Goal: Task Accomplishment & Management: Manage account settings

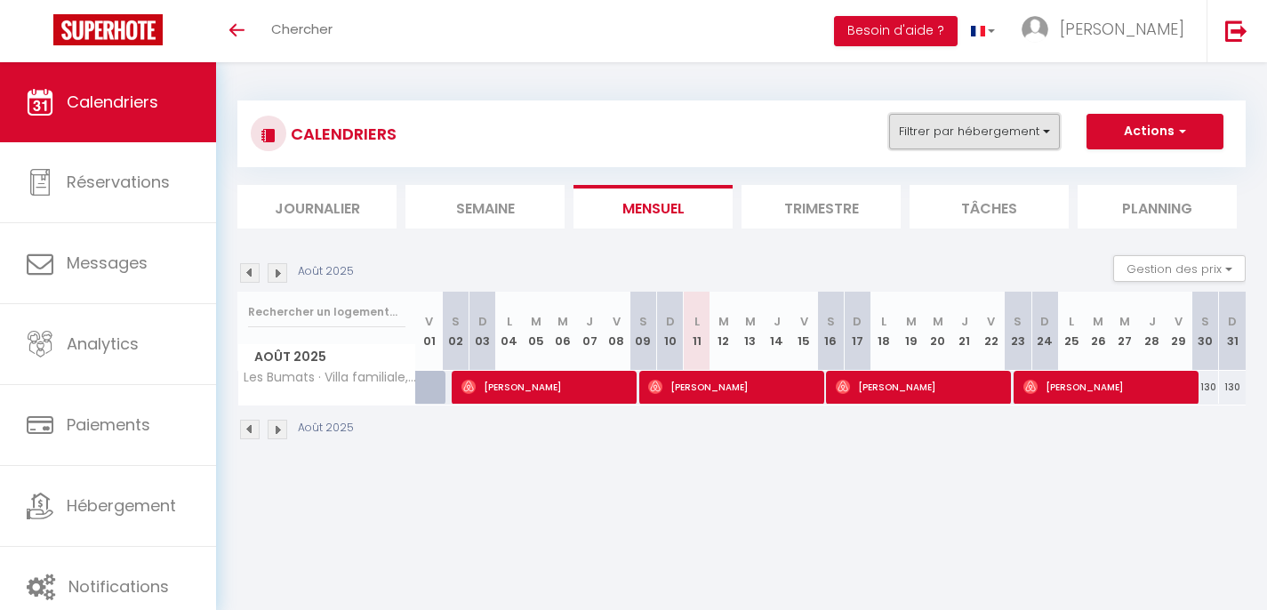
click at [1004, 137] on button "Filtrer par hébergement" at bounding box center [974, 132] width 171 height 36
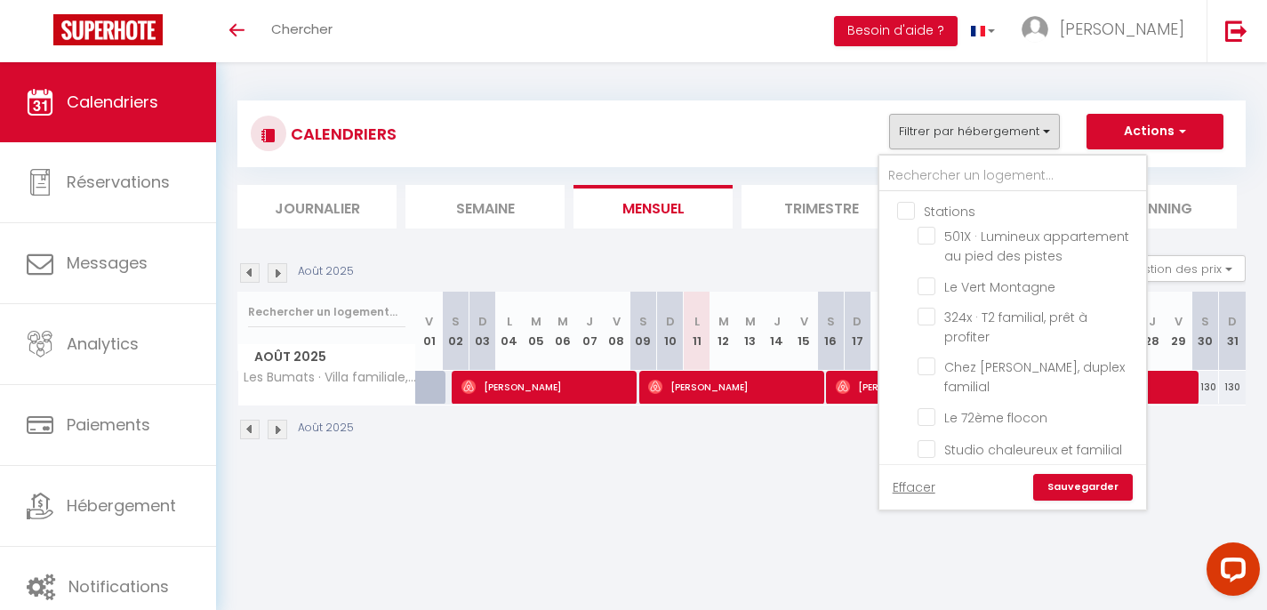
click at [931, 215] on input "Stations" at bounding box center [1030, 210] width 267 height 18
checkbox input "true"
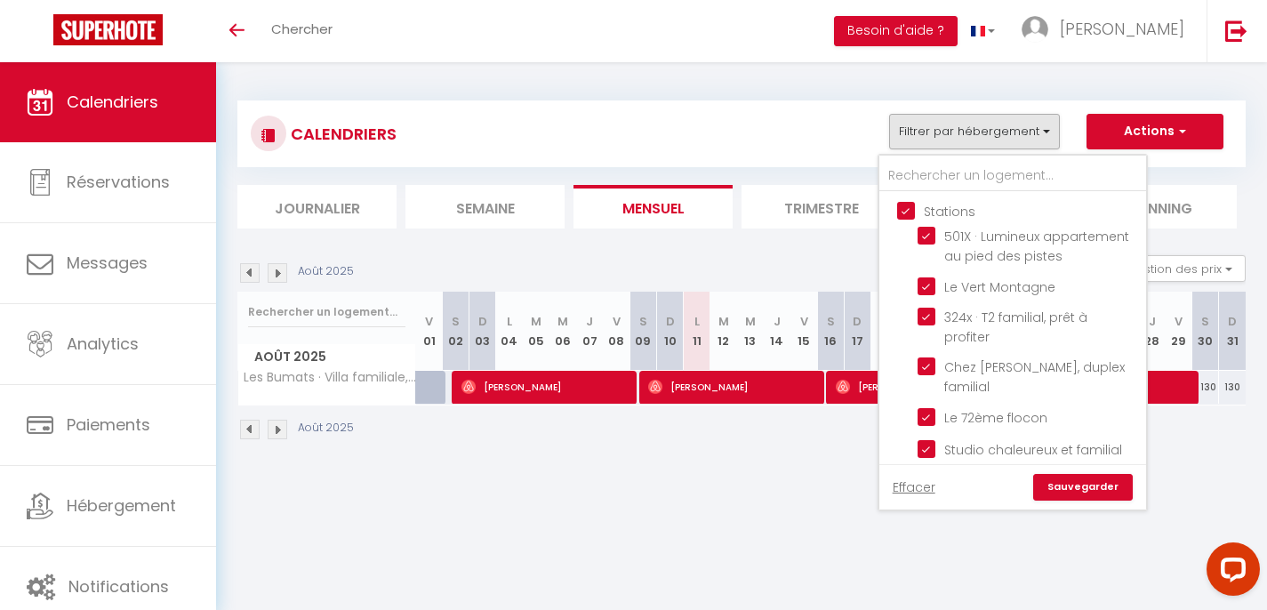
checkbox input "true"
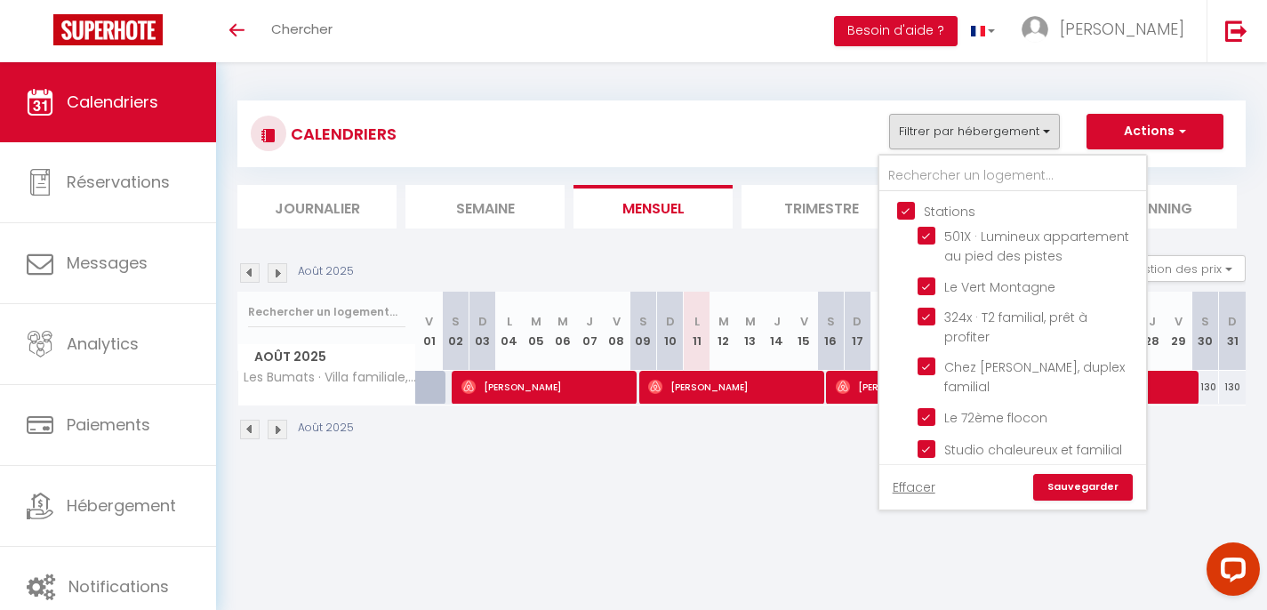
checkbox input "true"
checkbox input "false"
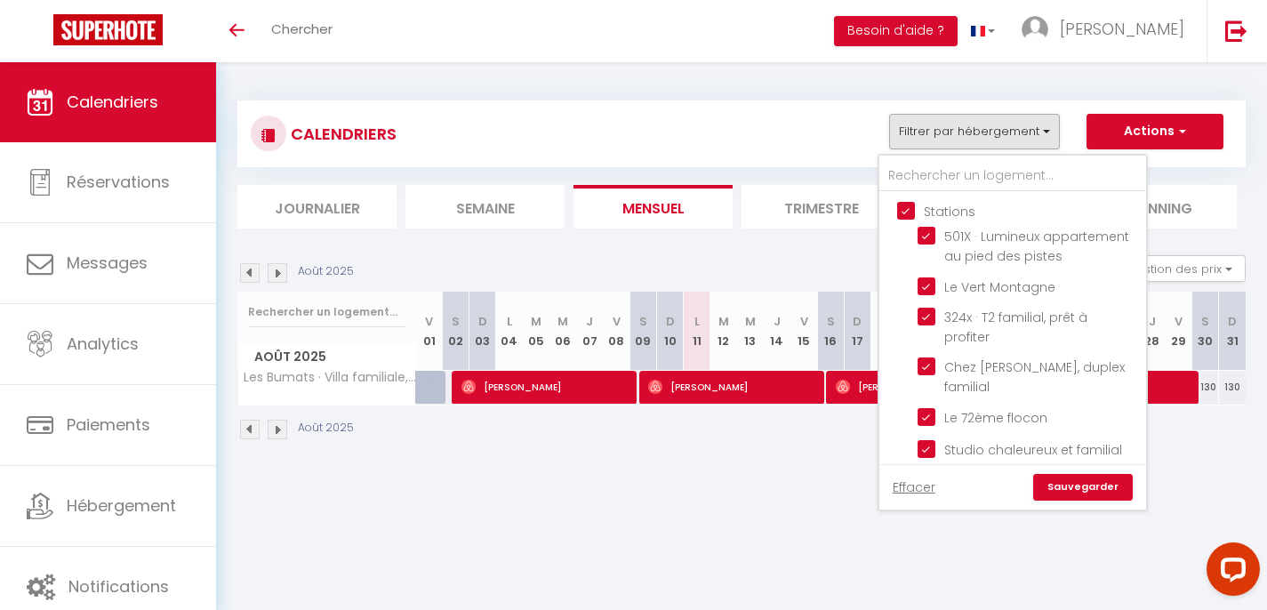
checkbox input "false"
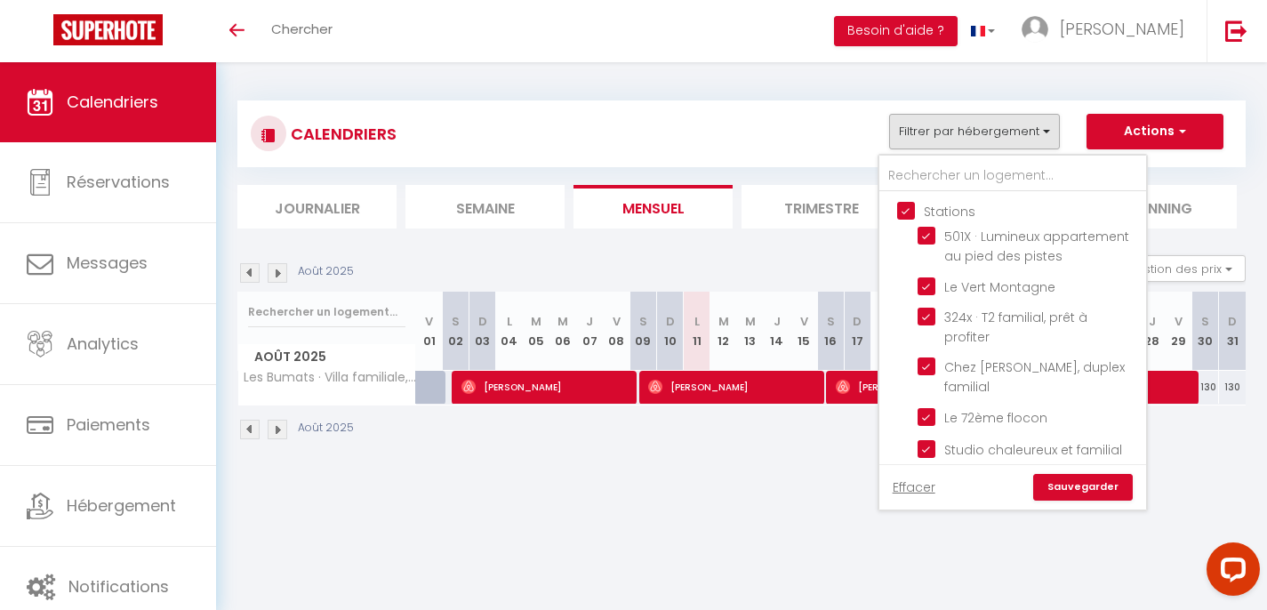
checkbox input "false"
click at [904, 213] on input "Stations" at bounding box center [1030, 210] width 267 height 18
checkbox input "false"
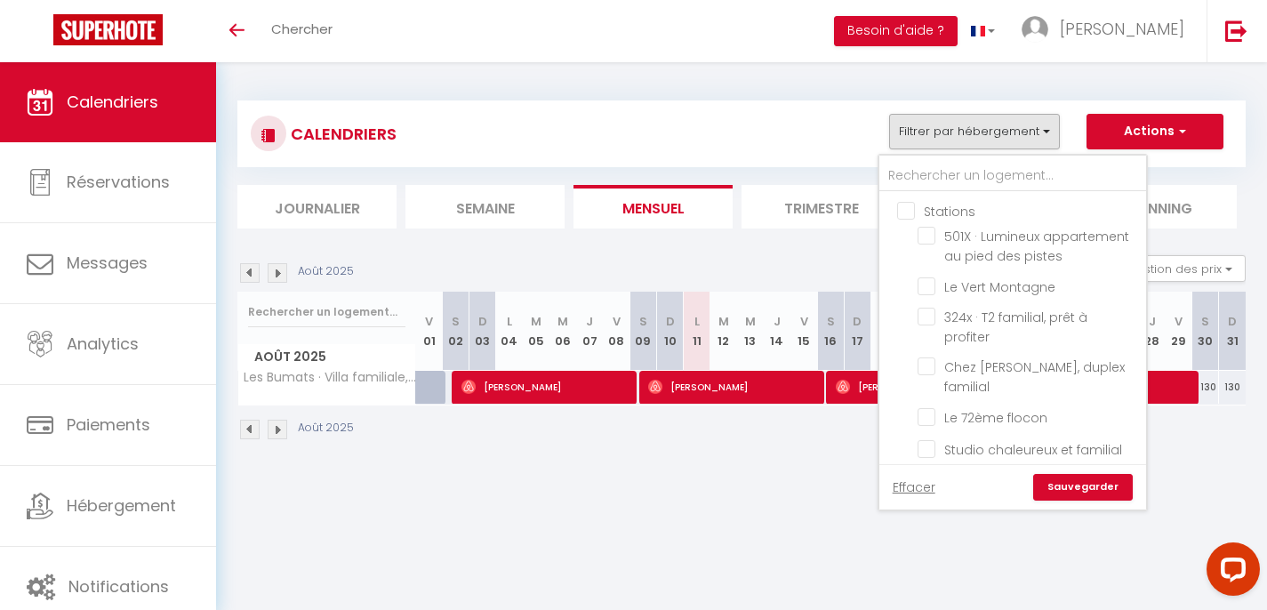
checkbox input "false"
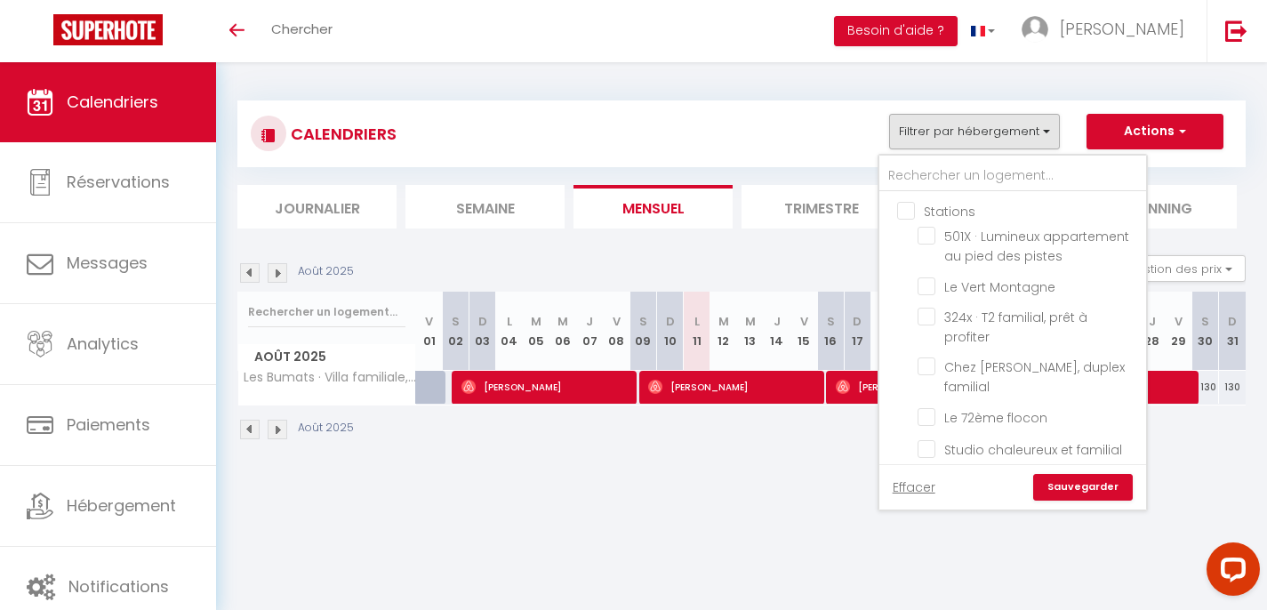
checkbox input "false"
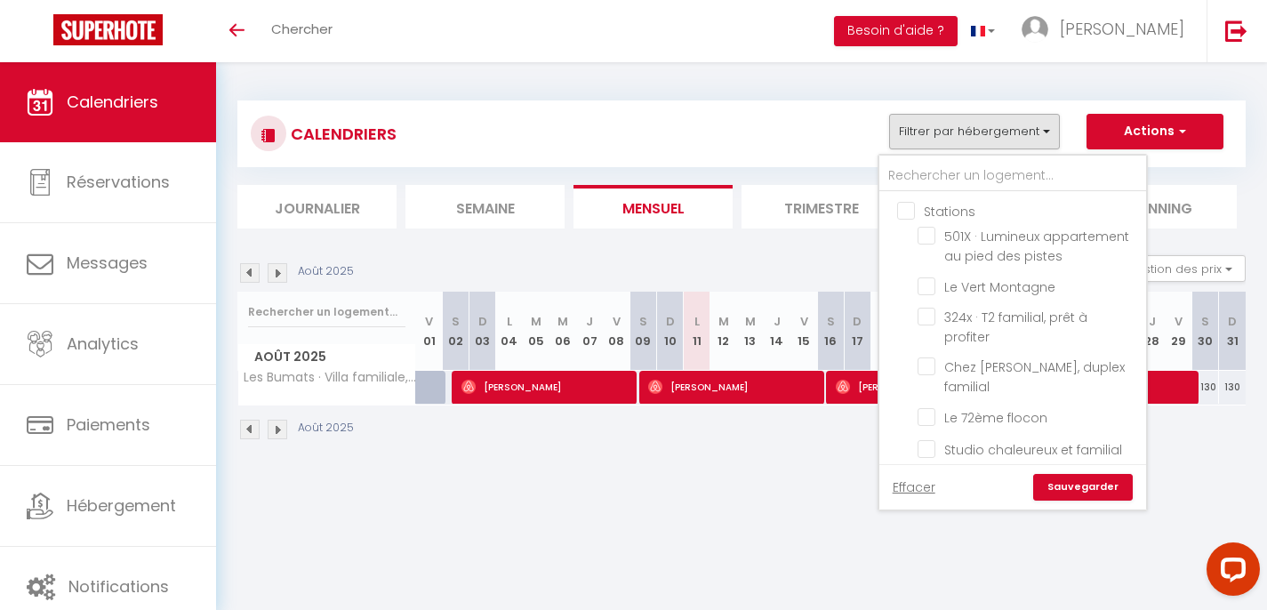
checkbox input "false"
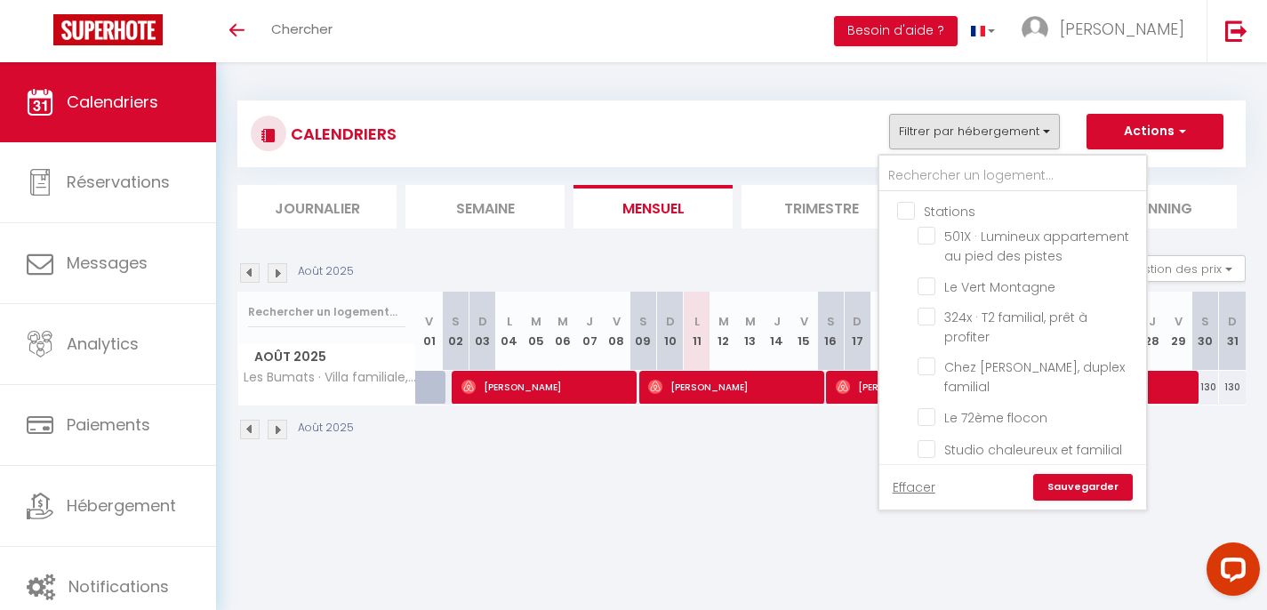
checkbox input "false"
click at [926, 317] on input "324x · T2 familial, prêt à profiter" at bounding box center [1029, 317] width 222 height 18
checkbox input "true"
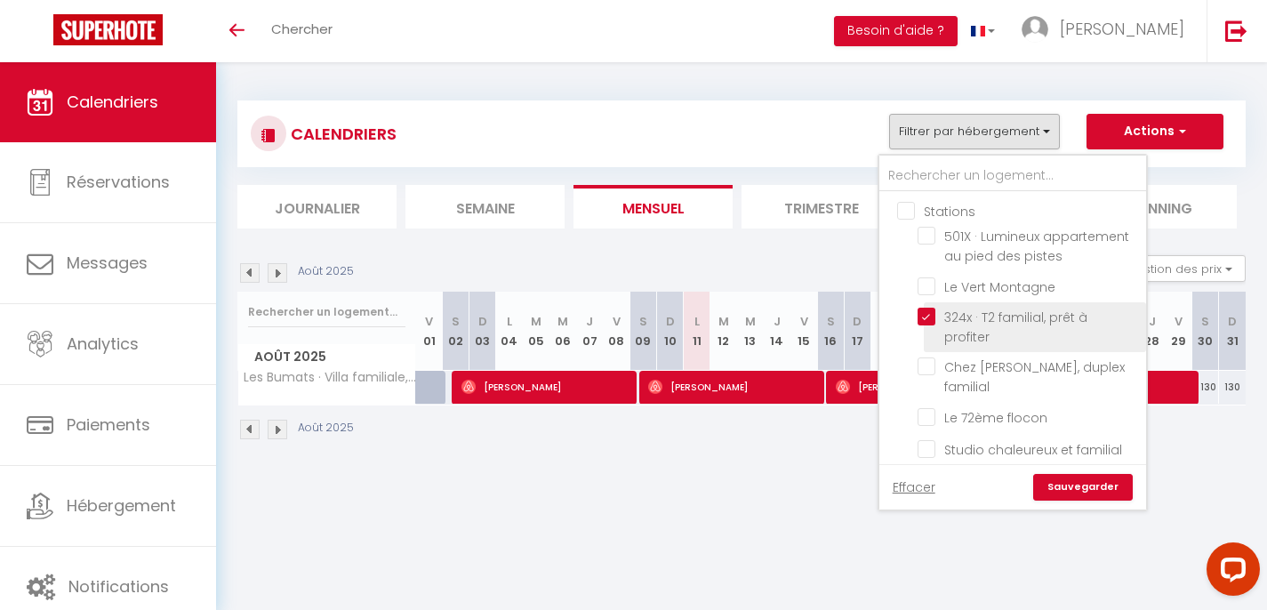
checkbox input "false"
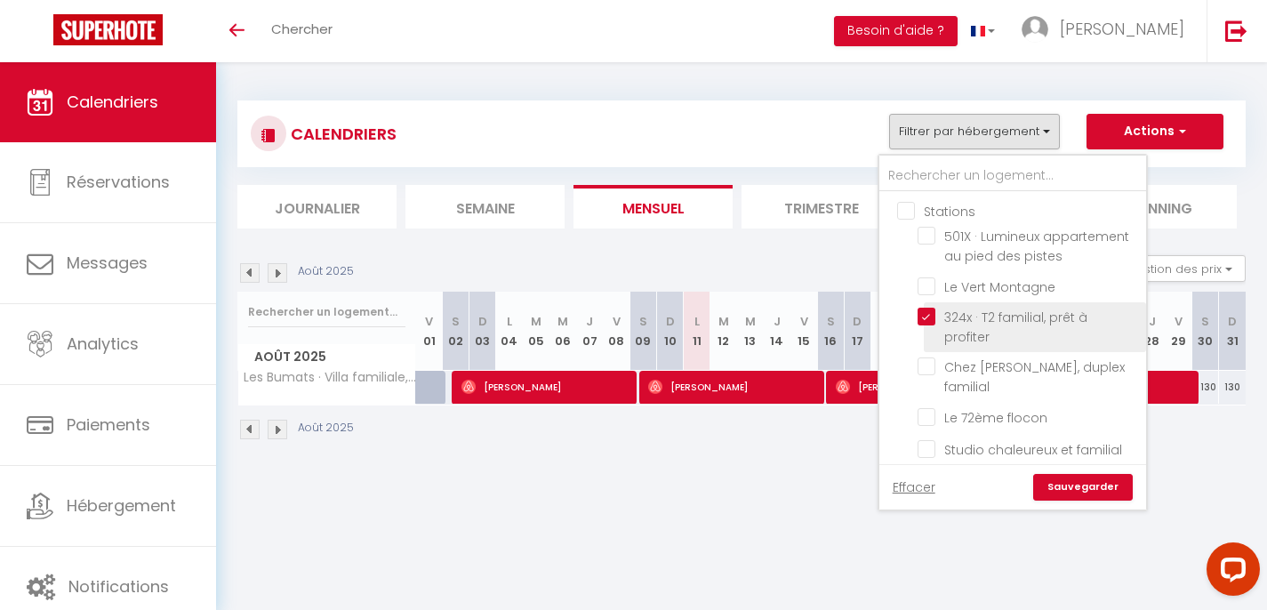
checkbox input "false"
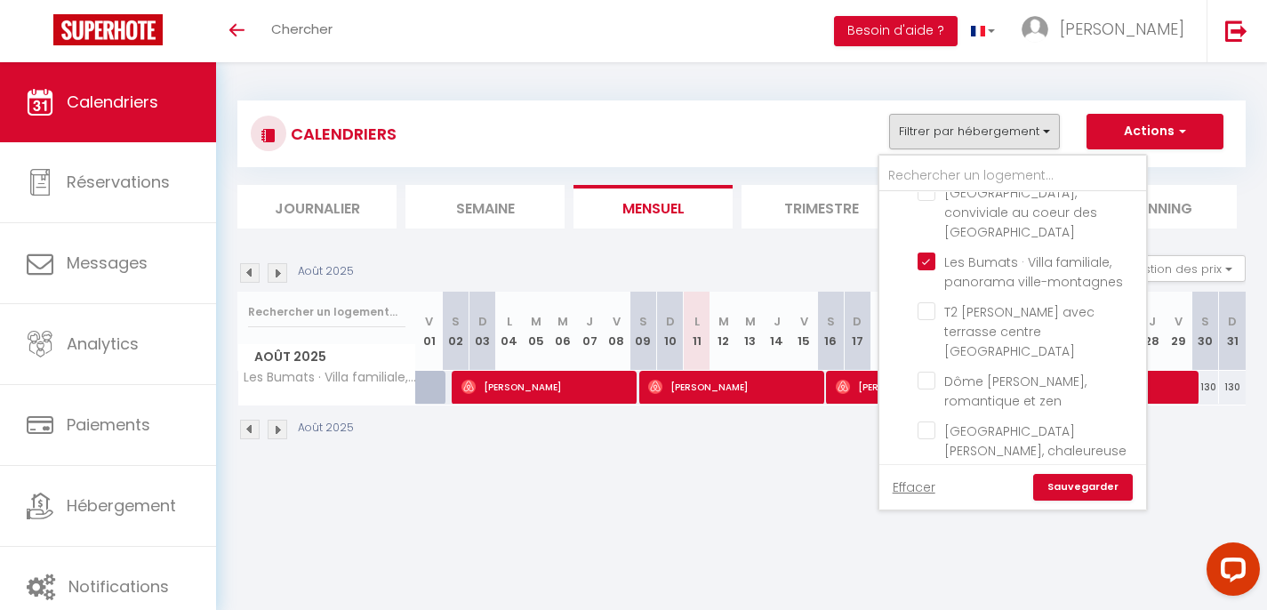
scroll to position [640, 0]
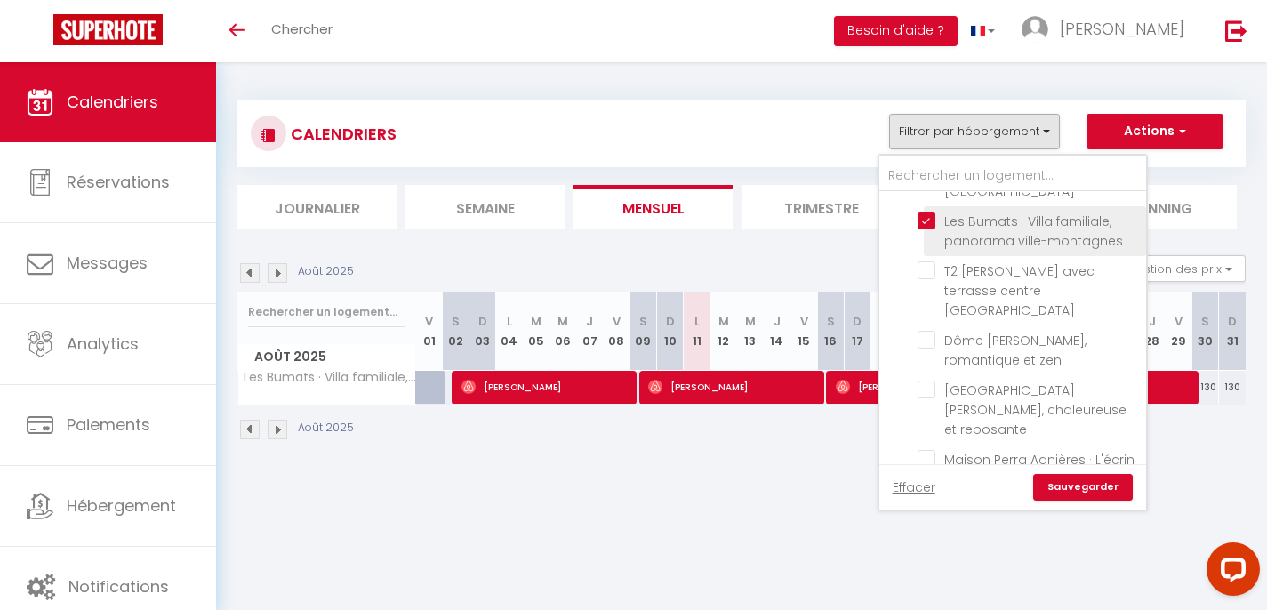
click at [1015, 237] on span "Les Bumats · Villa familiale, panorama ville-montagnes" at bounding box center [1033, 231] width 179 height 37
click at [1015, 229] on input "Les Bumats · Villa familiale, panorama ville-montagnes" at bounding box center [1029, 221] width 222 height 18
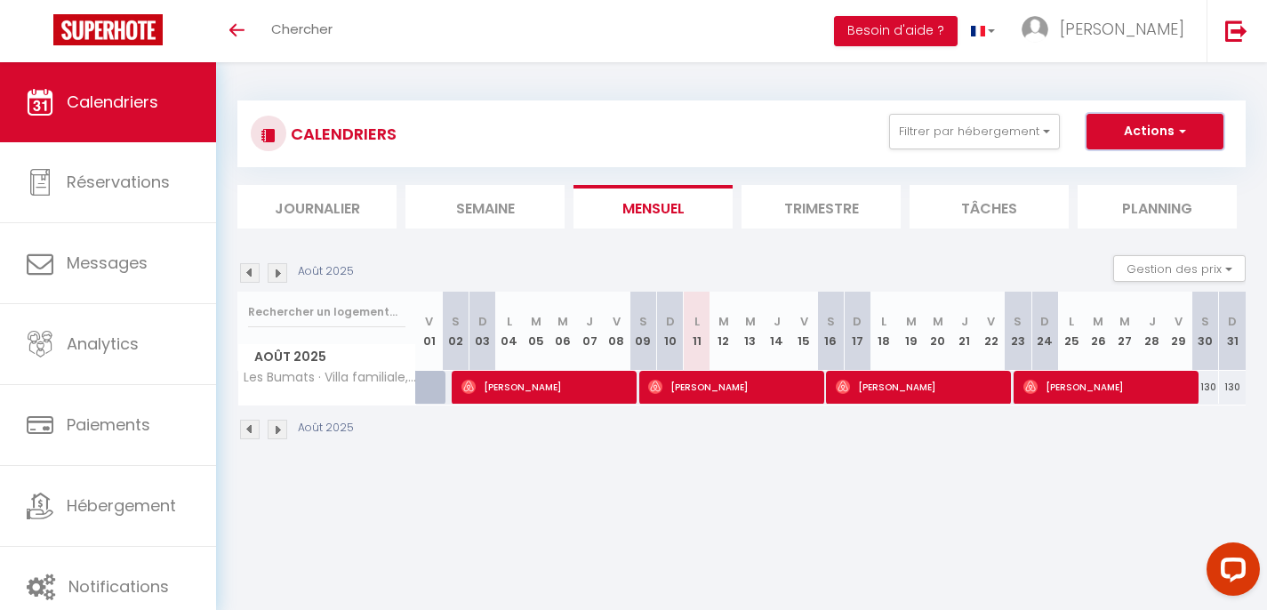
click at [1142, 135] on button "Actions" at bounding box center [1155, 132] width 137 height 36
click at [571, 131] on div "CALENDRIERS Filtrer par hébergement Stations 501X · Lumineux appartement au pie…" at bounding box center [742, 134] width 982 height 40
click at [917, 134] on button "Filtrer par hébergement" at bounding box center [974, 132] width 171 height 36
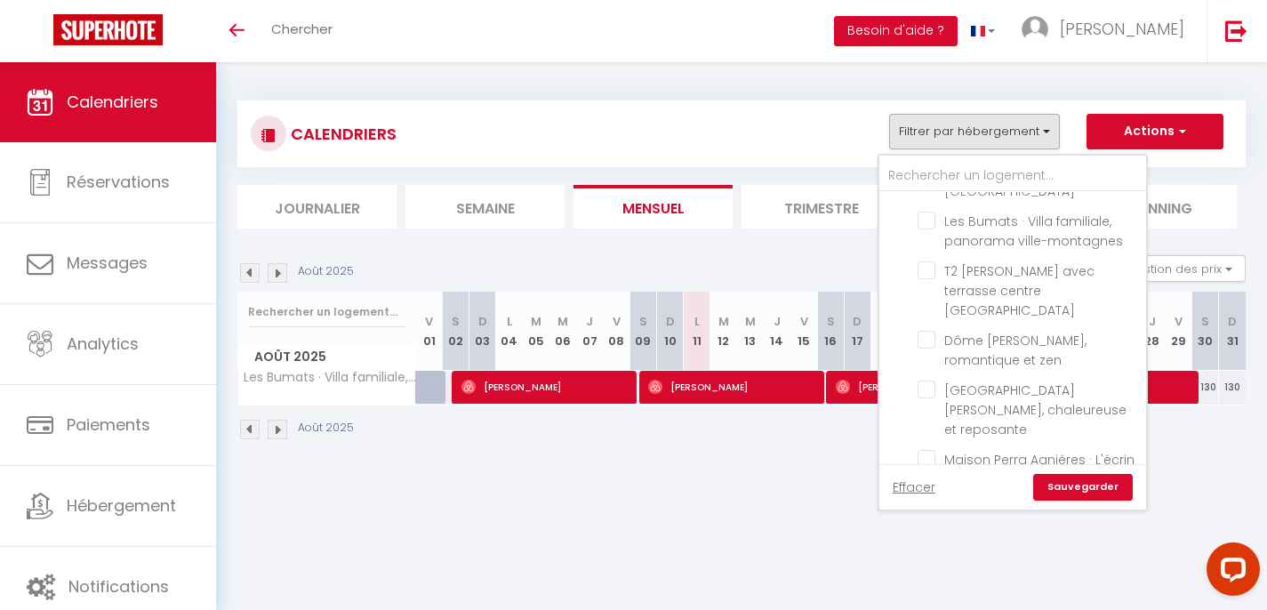
click at [1074, 486] on link "Sauvegarder" at bounding box center [1083, 487] width 100 height 27
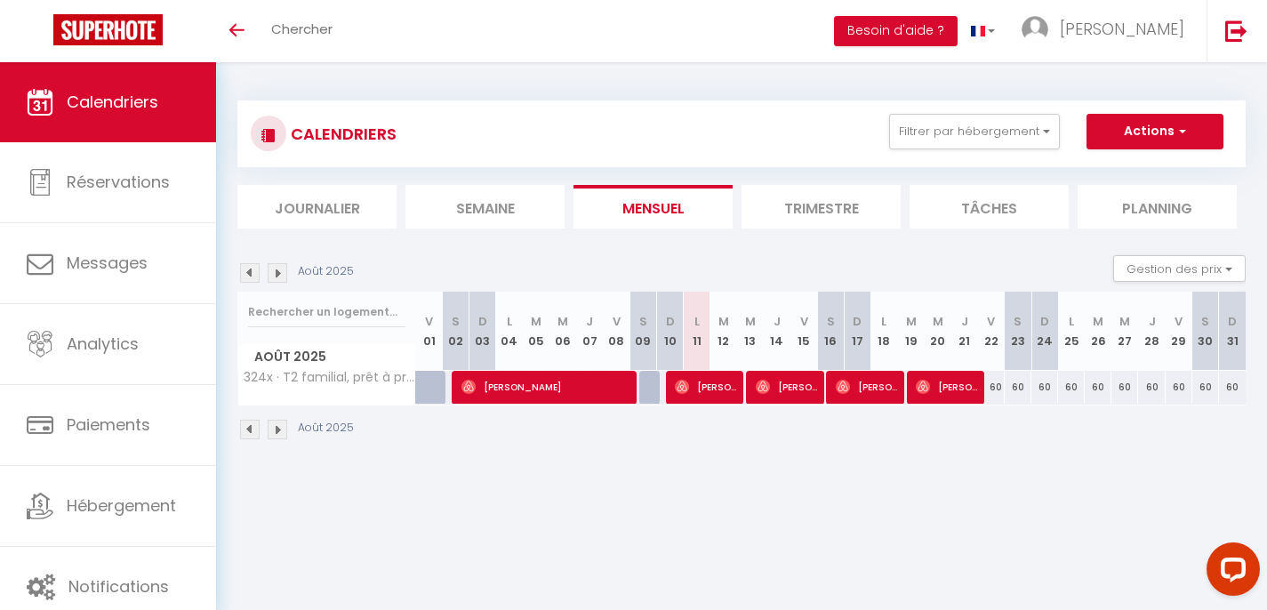
click at [787, 203] on li "Trimestre" at bounding box center [821, 207] width 159 height 44
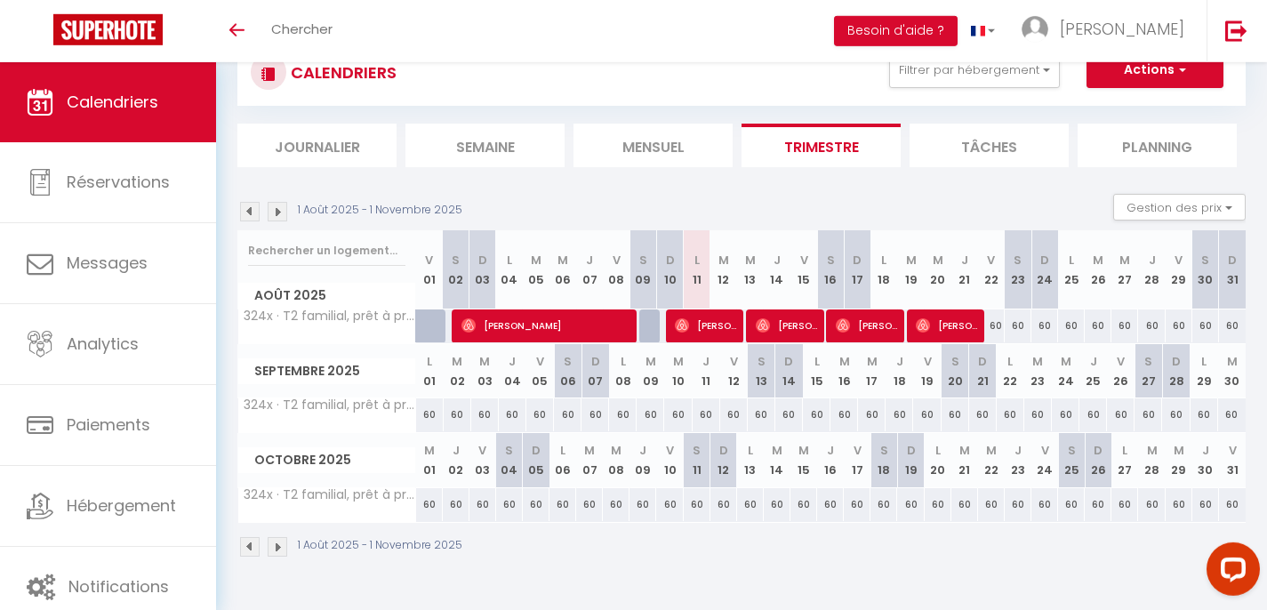
scroll to position [62, 0]
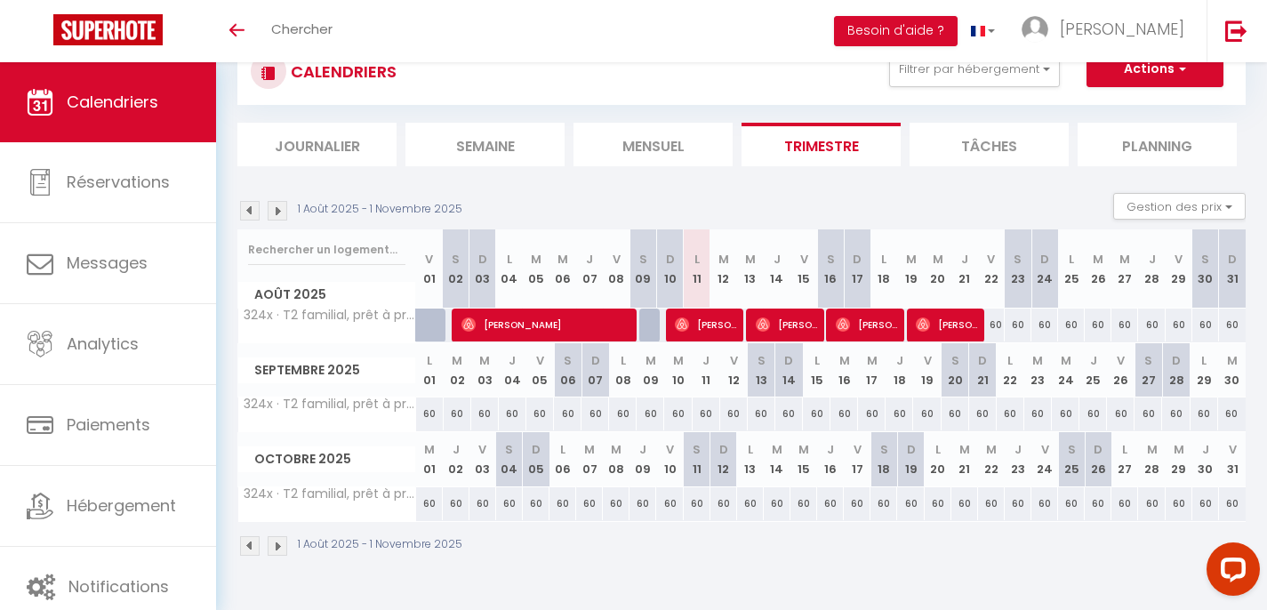
click at [281, 549] on img at bounding box center [278, 546] width 20 height 20
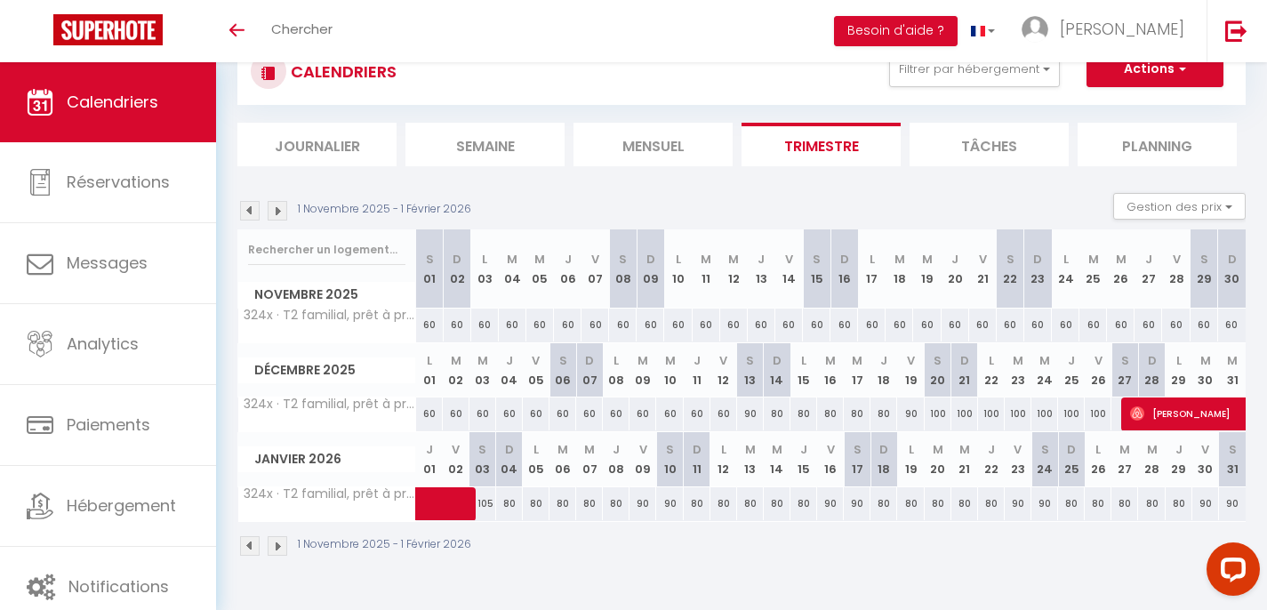
click at [281, 549] on img at bounding box center [278, 546] width 20 height 20
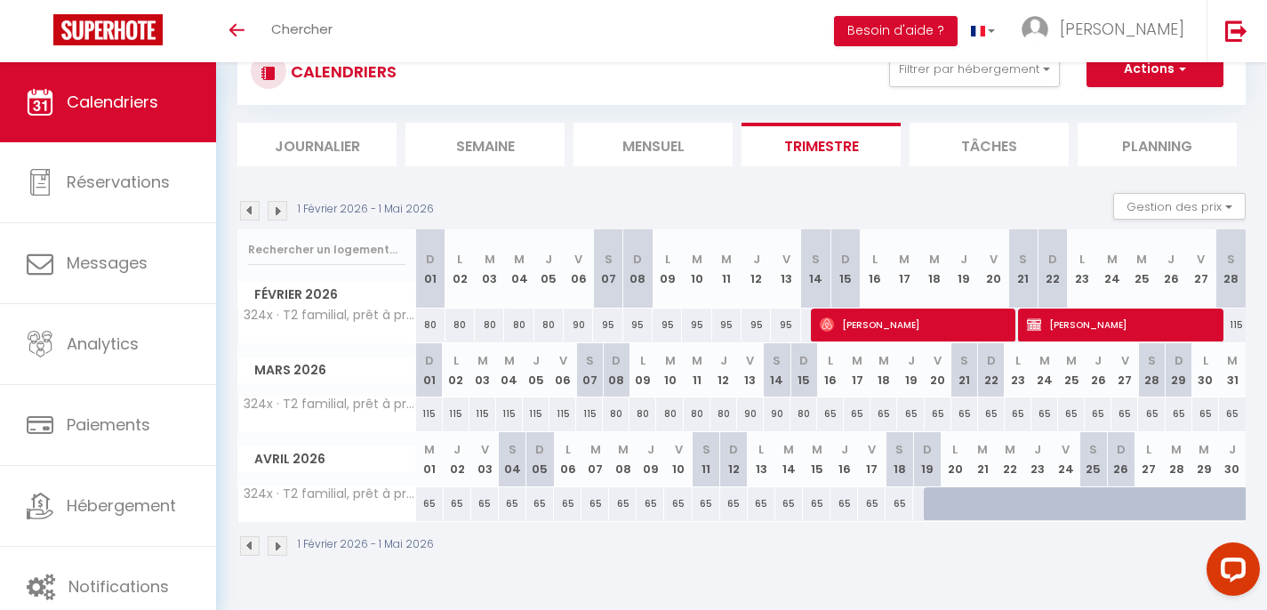
click at [1081, 323] on span "[PERSON_NAME]" at bounding box center [1120, 325] width 186 height 34
select select "OK"
select select "KO"
select select "0"
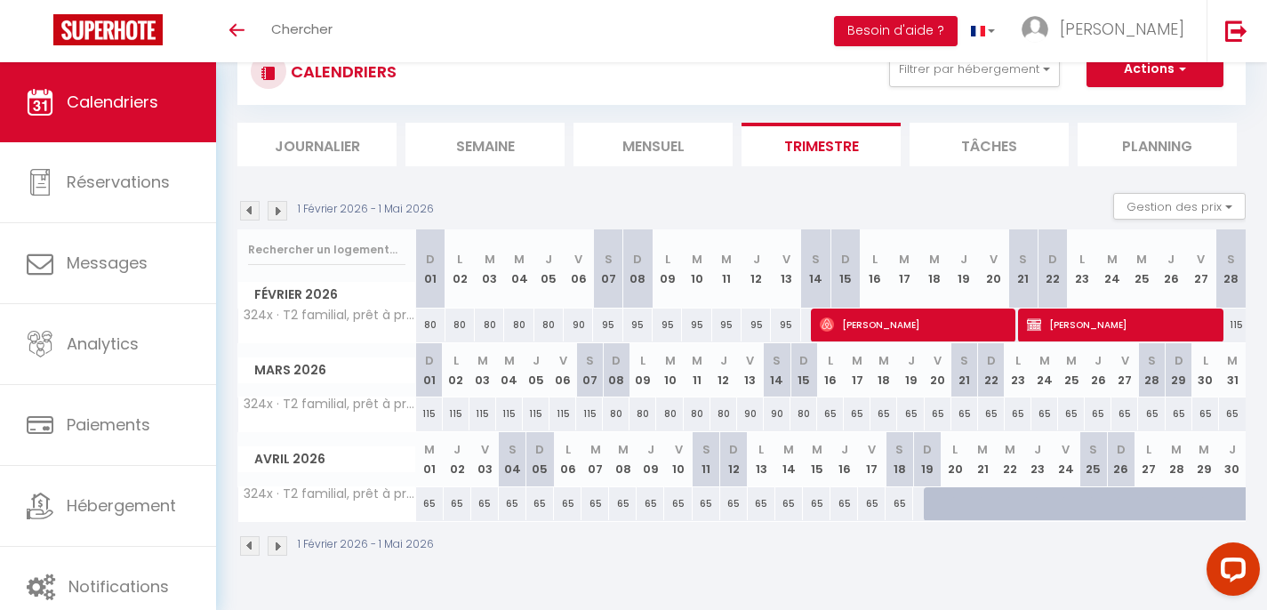
select select "1"
select select
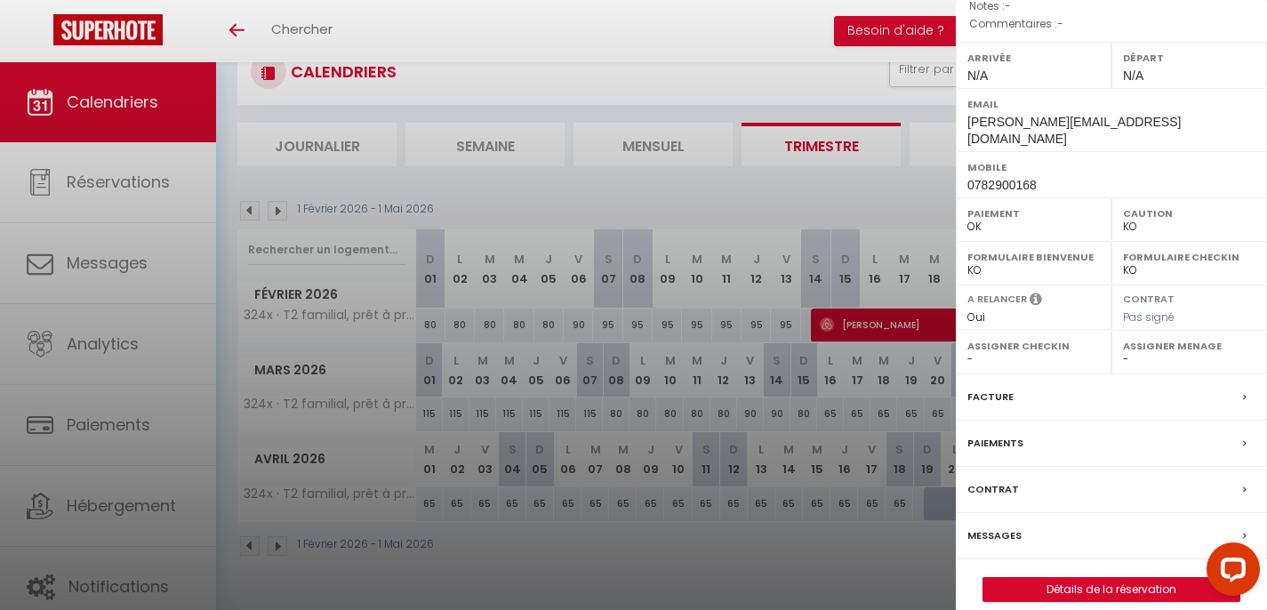
scroll to position [218, 0]
click at [679, 60] on div at bounding box center [633, 305] width 1267 height 610
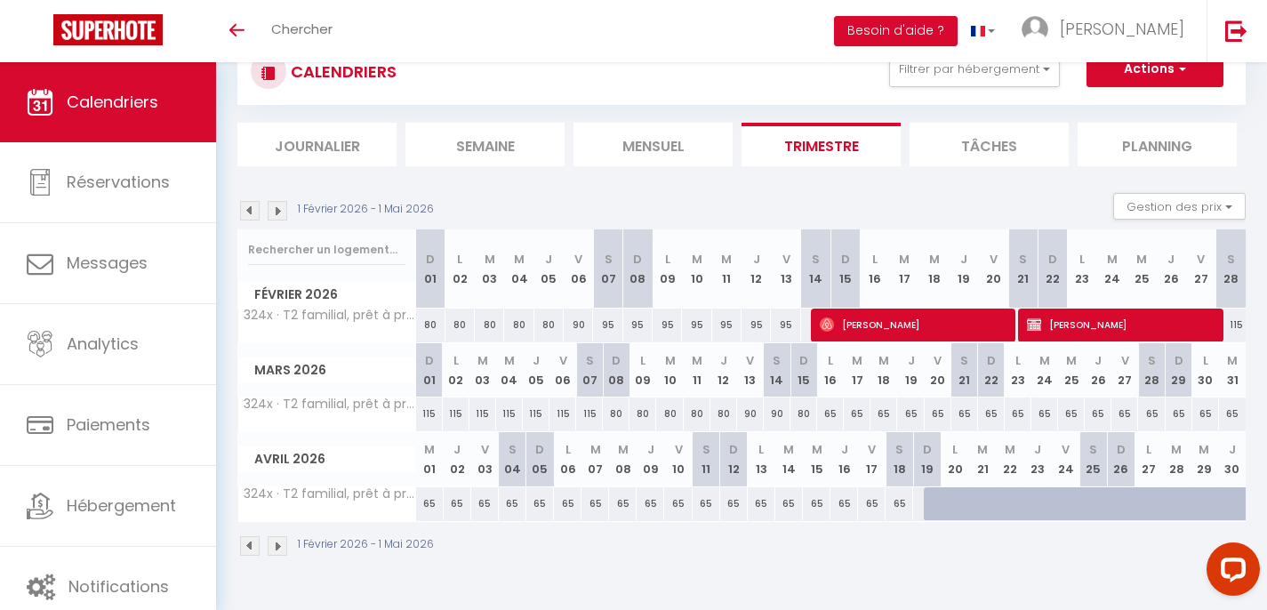
click at [251, 209] on img at bounding box center [250, 211] width 20 height 20
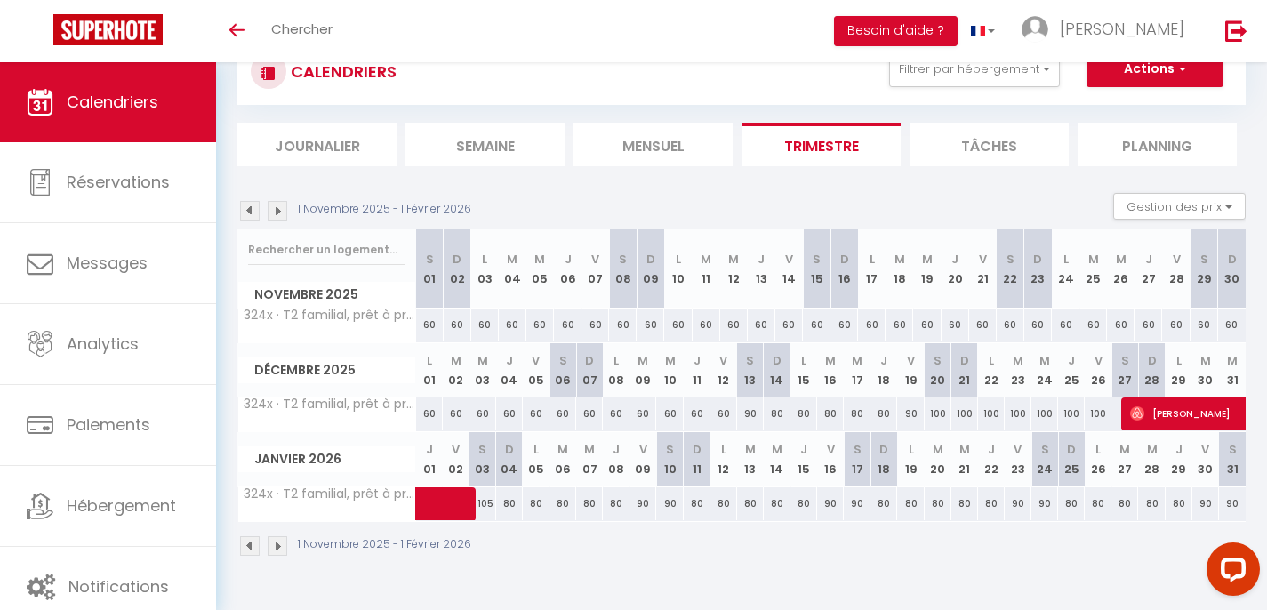
click at [251, 209] on img at bounding box center [250, 211] width 20 height 20
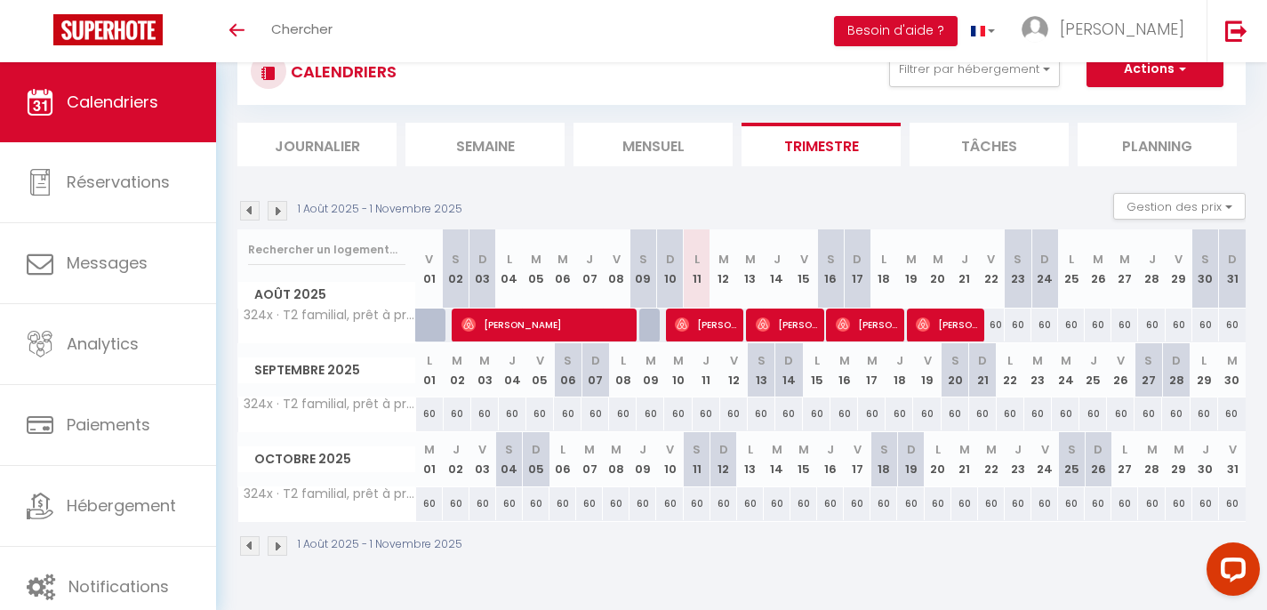
click at [546, 325] on span "[PERSON_NAME]" at bounding box center [546, 325] width 169 height 34
select select "OK"
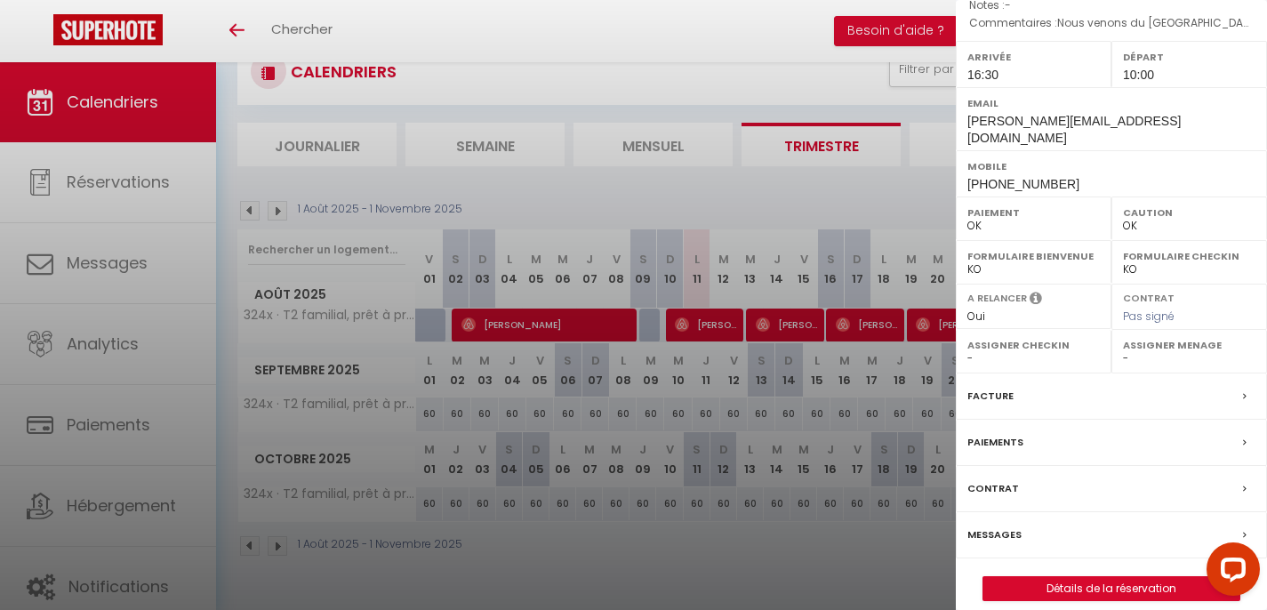
click at [1011, 526] on label "Messages" at bounding box center [995, 535] width 54 height 19
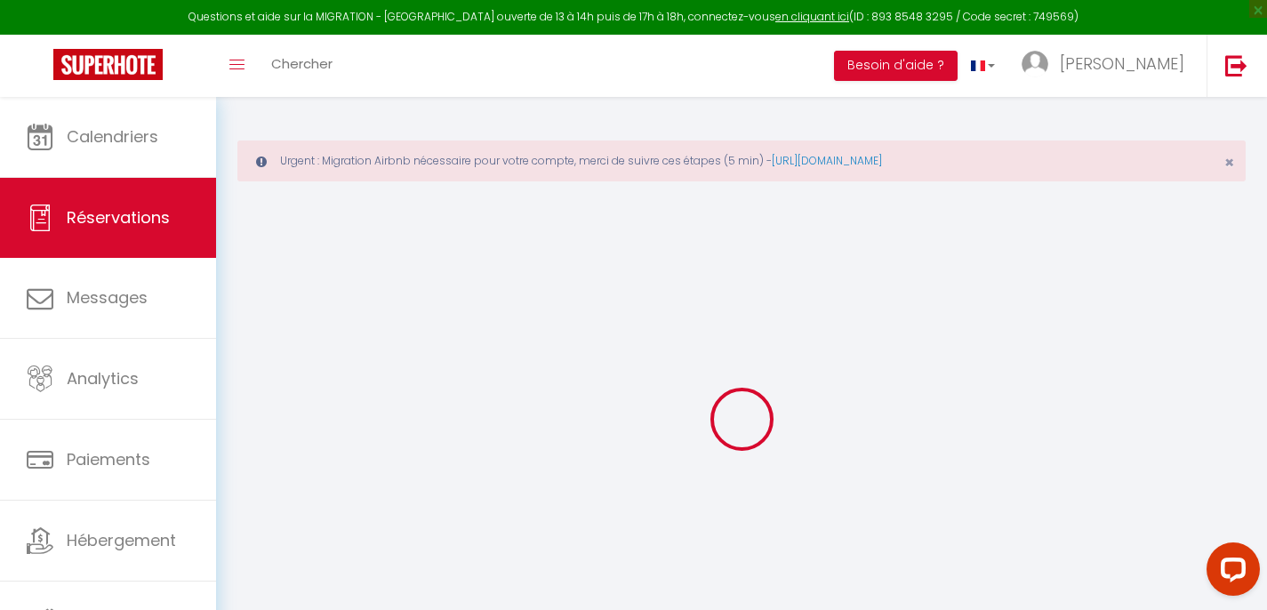
type input "[PERSON_NAME]"
type input "Rubira"
type input "[PERSON_NAME][EMAIL_ADDRESS][DOMAIN_NAME]"
type input "[PHONE_NUMBER]"
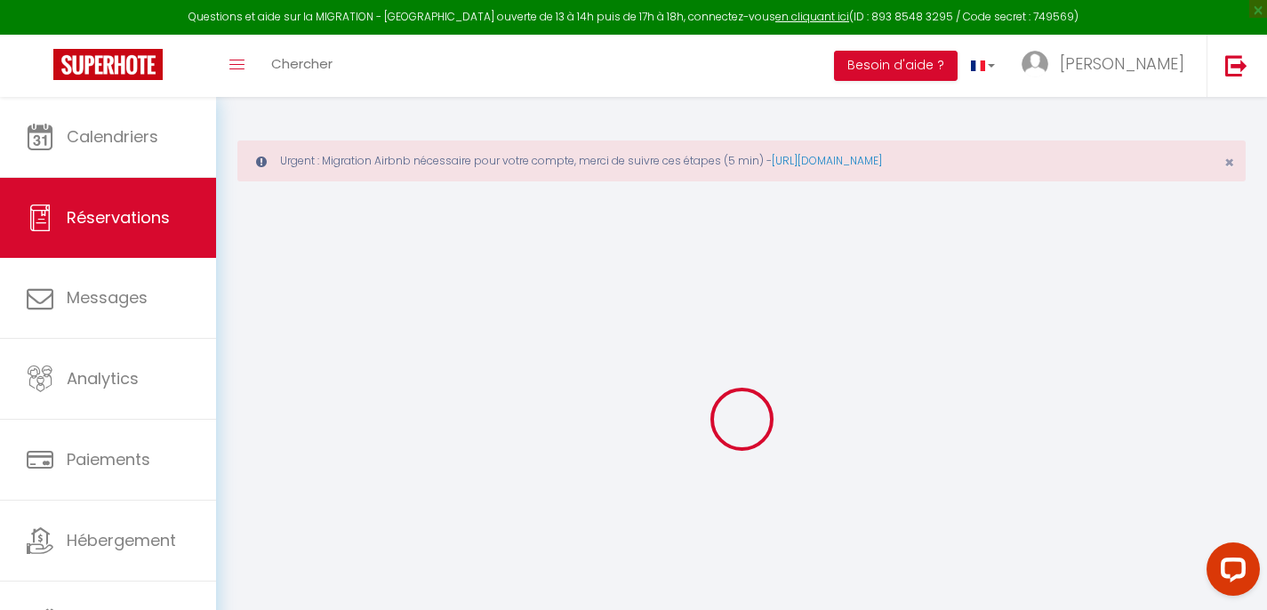
type input "[PHONE_NUMBER]"
select select "FR"
type input "90.41"
select select "25668"
select select "1"
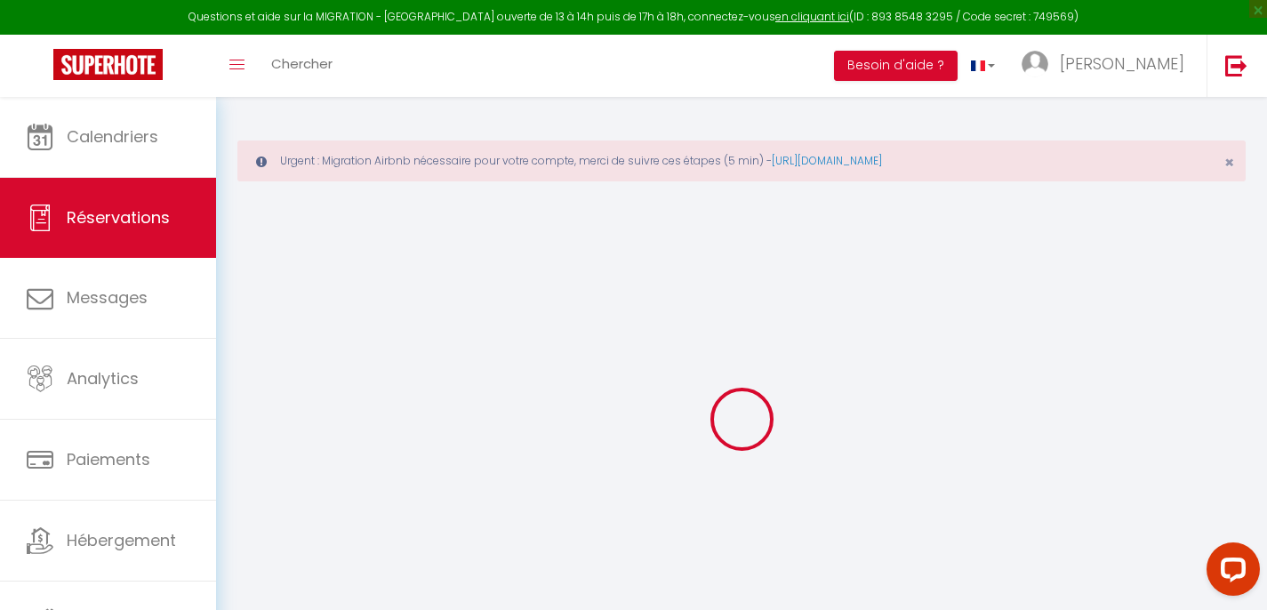
select select
type input "2"
type input "1"
select select "12"
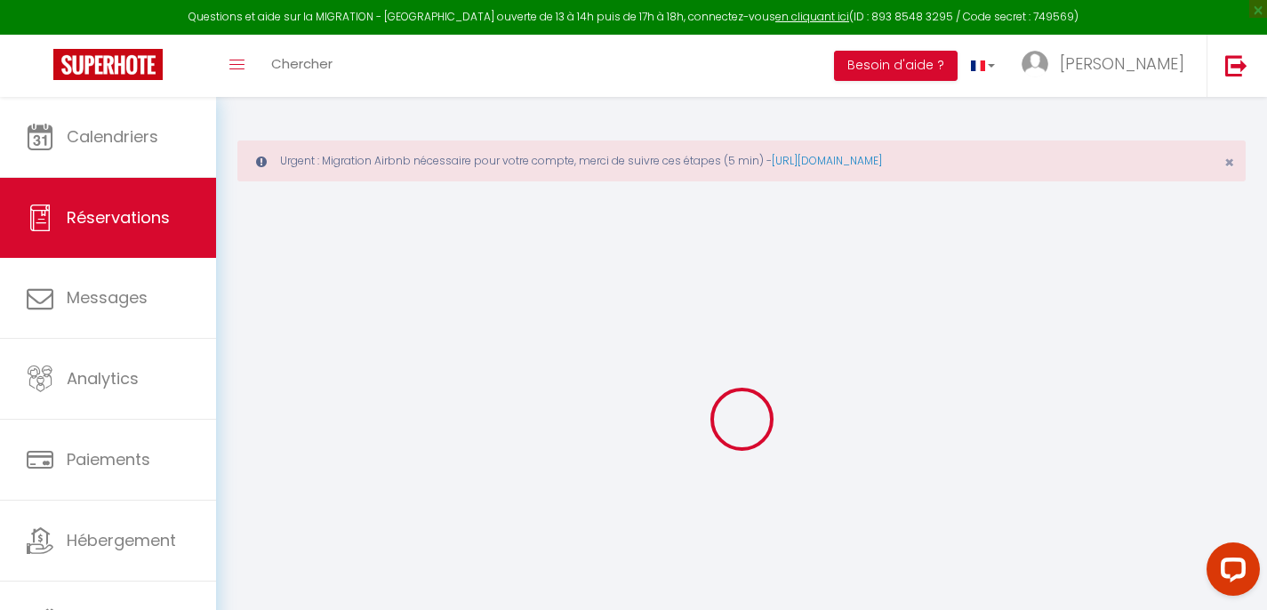
select select
type input "457.24"
checkbox input "false"
type input "0"
select select "1"
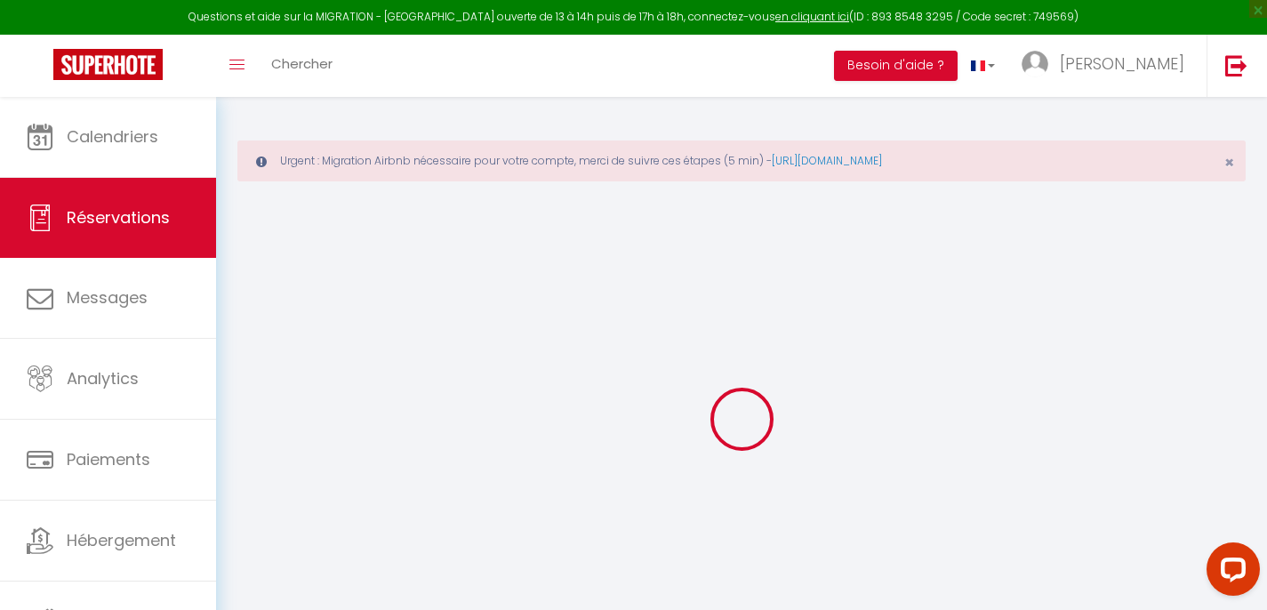
type input "45"
type input "0"
select select
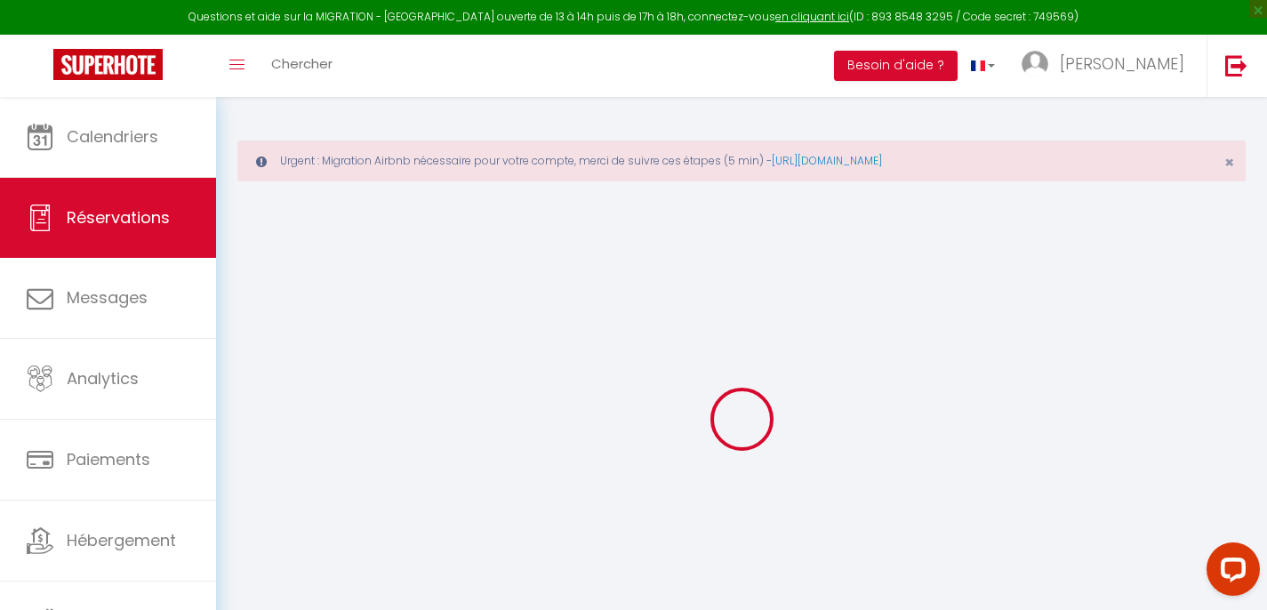
select select "15"
checkbox input "false"
select select
checkbox input "false"
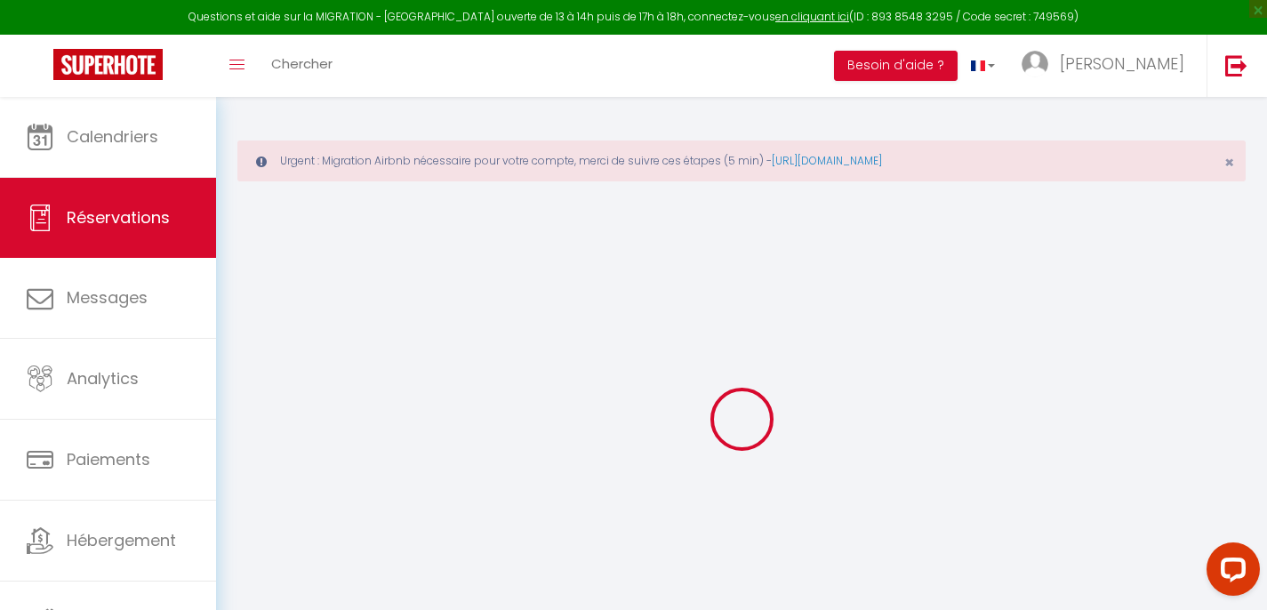
select select
checkbox input "false"
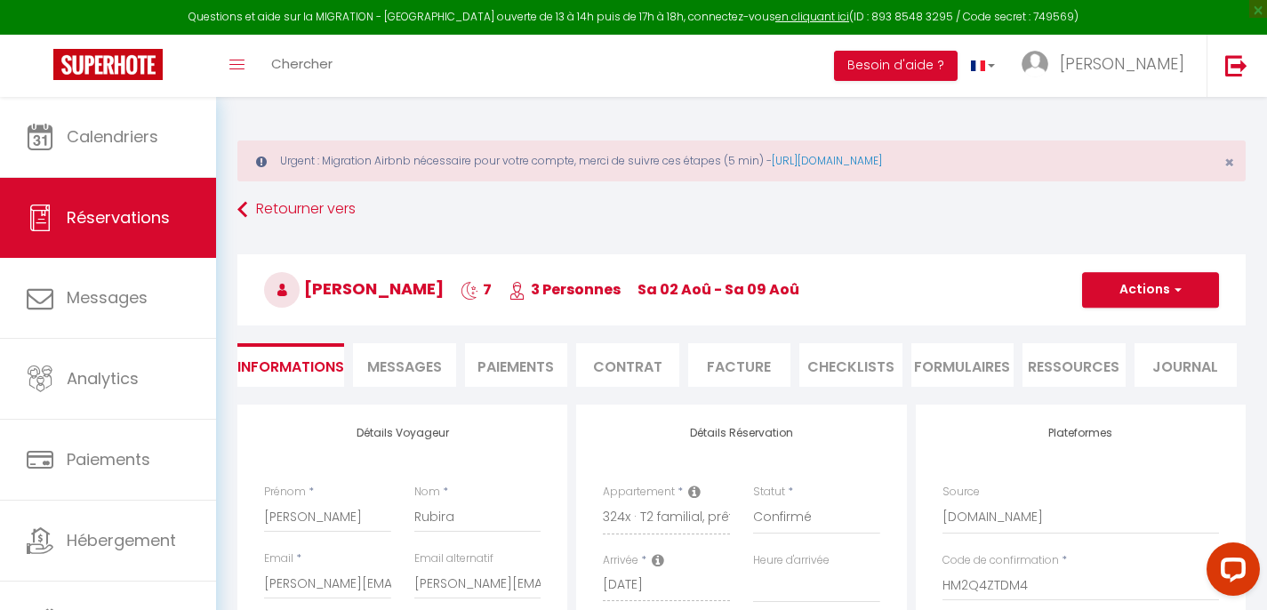
select select
checkbox input "false"
type textarea "Nous venons du [GEOGRAPHIC_DATA], nous sommes ravis et impatients de découvrir …"
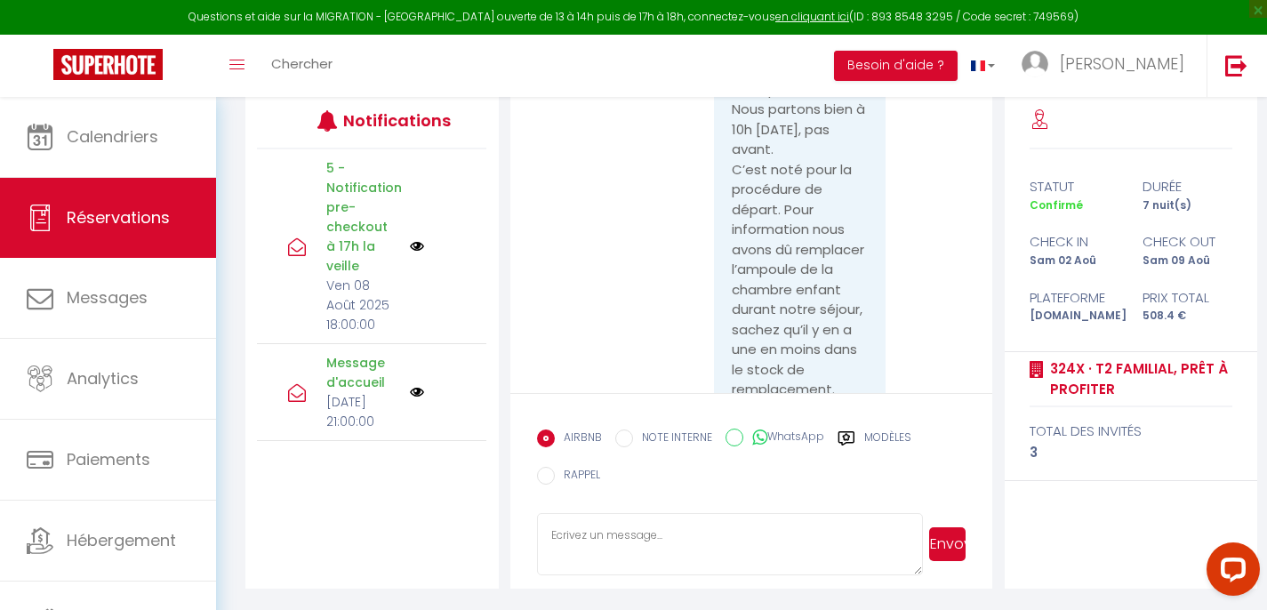
scroll to position [40, 0]
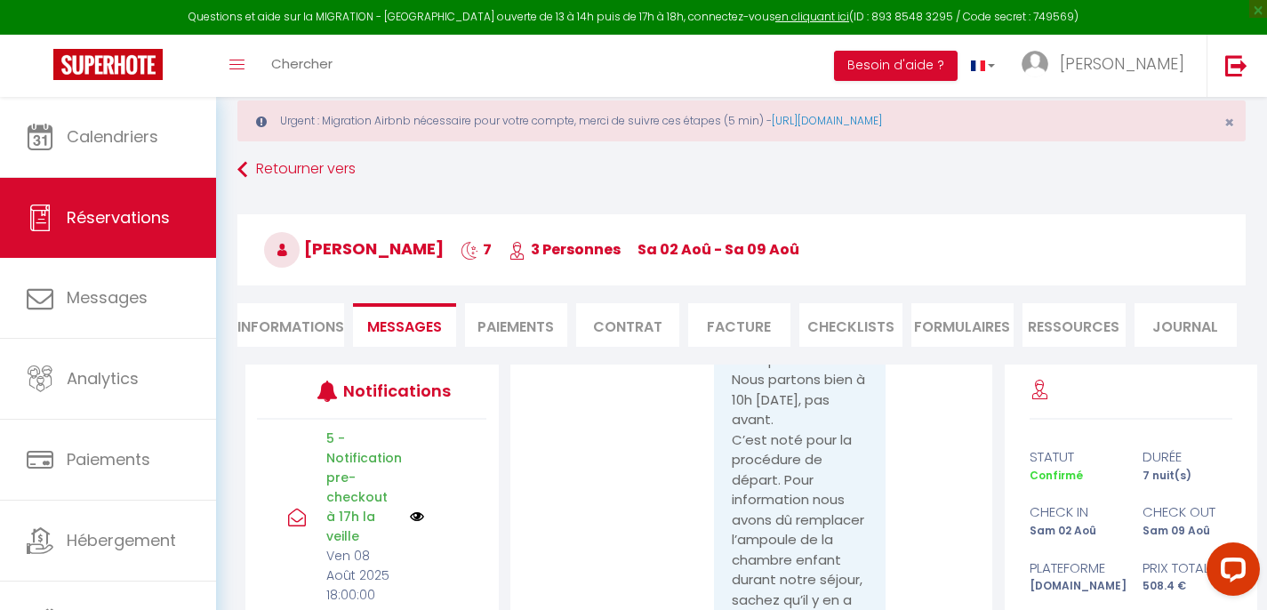
click at [304, 320] on li "Informations" at bounding box center [290, 325] width 107 height 44
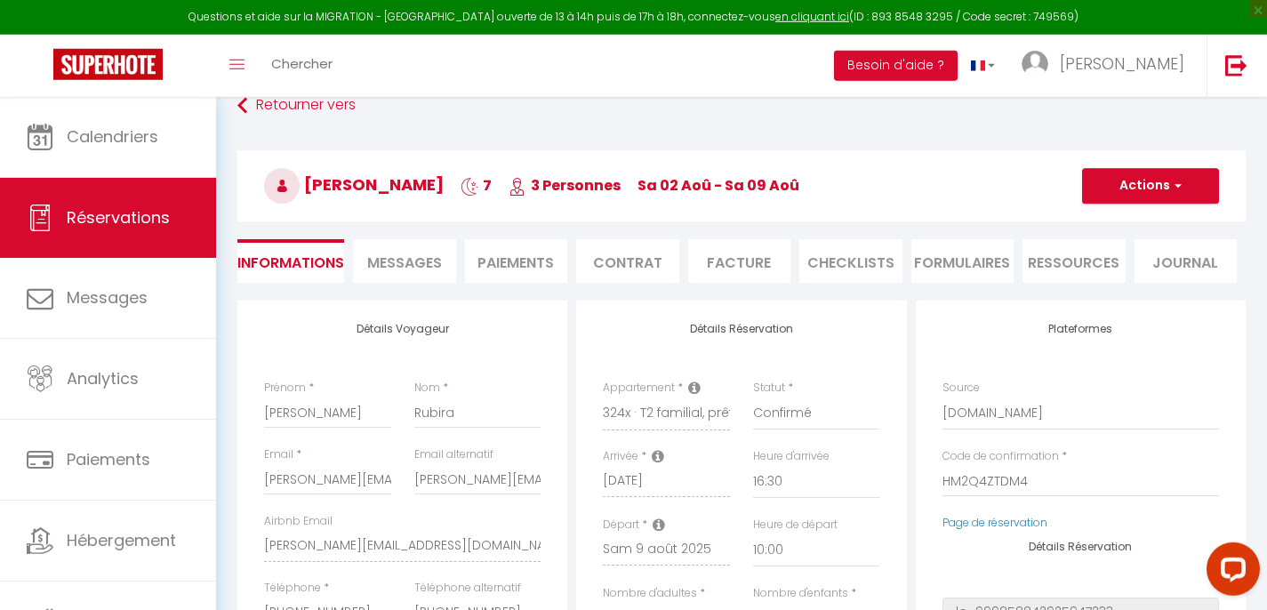
scroll to position [140, 0]
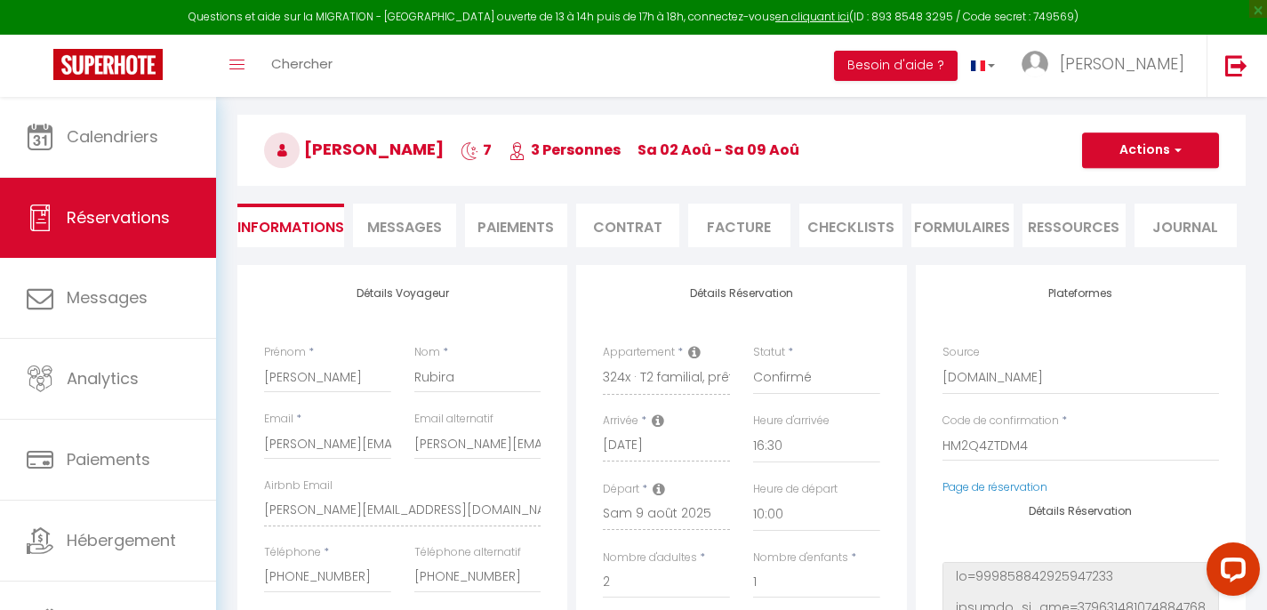
drag, startPoint x: 409, startPoint y: 442, endPoint x: 546, endPoint y: 454, distance: 137.4
click at [546, 454] on div "Email alternatif [PERSON_NAME][EMAIL_ADDRESS][DOMAIN_NAME]" at bounding box center [478, 444] width 150 height 67
drag, startPoint x: 417, startPoint y: 444, endPoint x: 576, endPoint y: 442, distance: 159.2
click at [542, 442] on input "[PERSON_NAME][EMAIL_ADDRESS][DOMAIN_NAME]" at bounding box center [477, 444] width 127 height 32
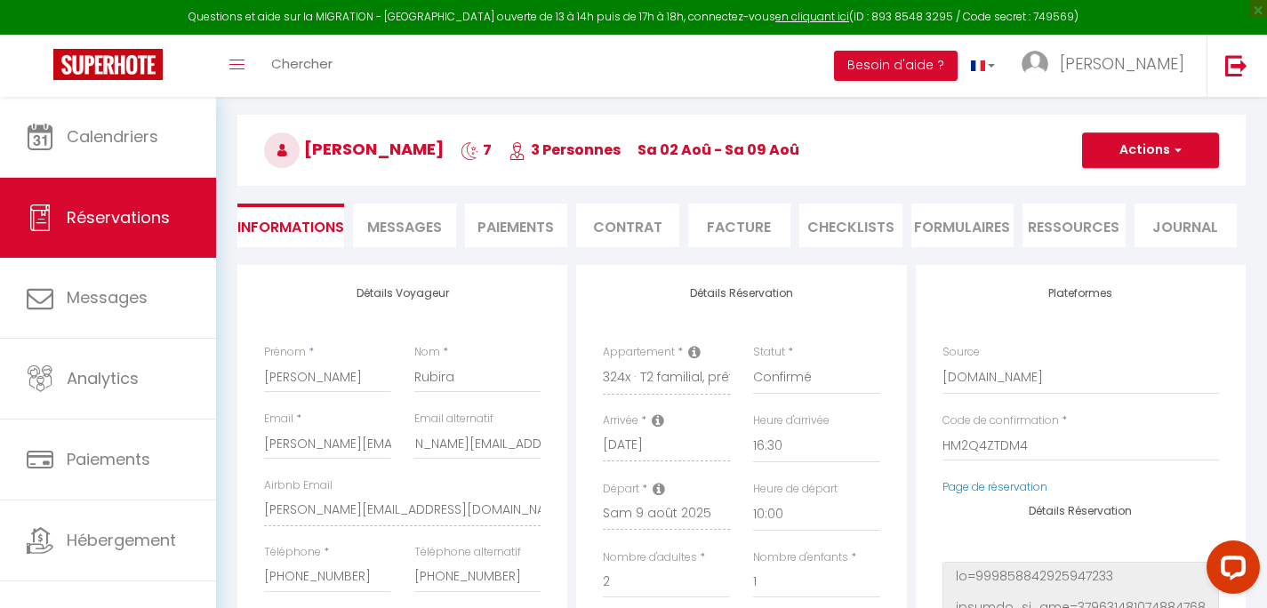
checkbox input "false"
click at [280, 189] on div "[PERSON_NAME] 7 3 Personnes sa 02 Aoû - sa 09 [PERSON_NAME] Actions Enregistrer…" at bounding box center [742, 147] width 1032 height 95
click at [294, 252] on div "Retourner vers [PERSON_NAME] 7 3 Personnes sa 02 Aoû - sa 09 Aoû Actions Enregi…" at bounding box center [742, 159] width 1032 height 211
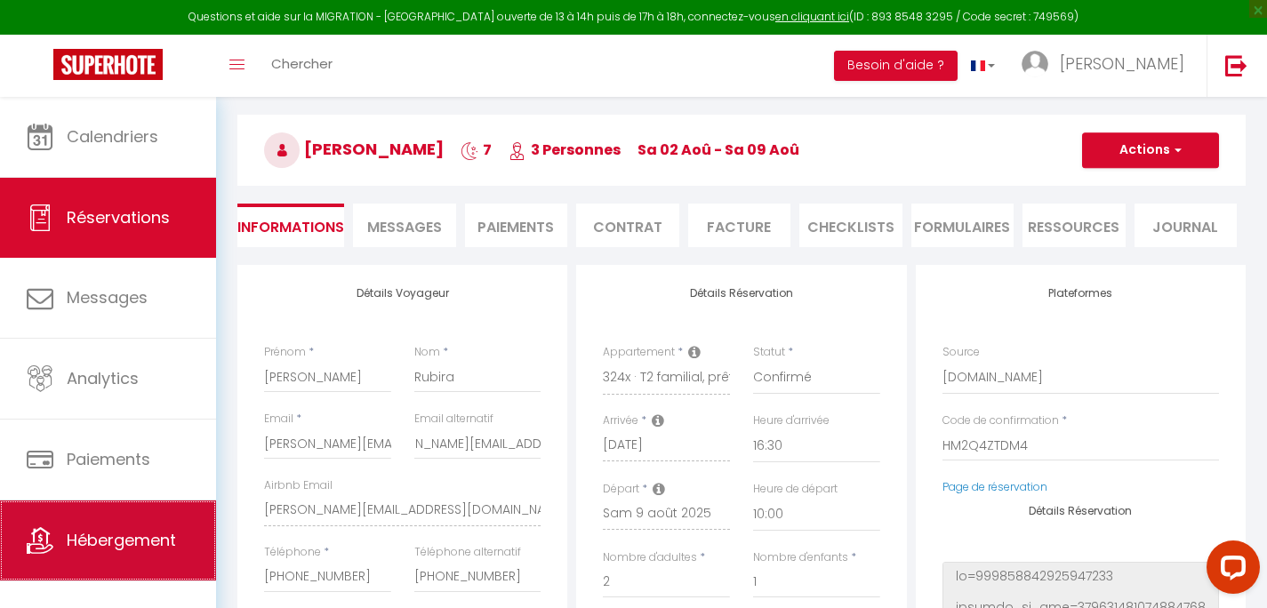
click at [105, 523] on link "Hébergement" at bounding box center [108, 541] width 216 height 80
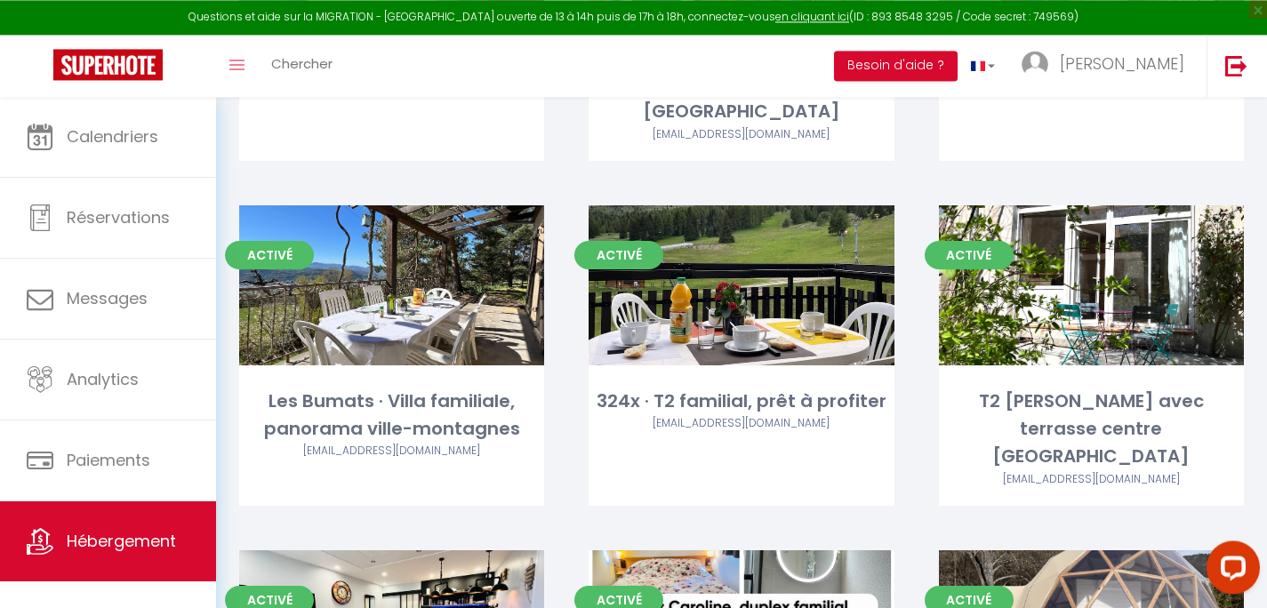
scroll to position [783, 0]
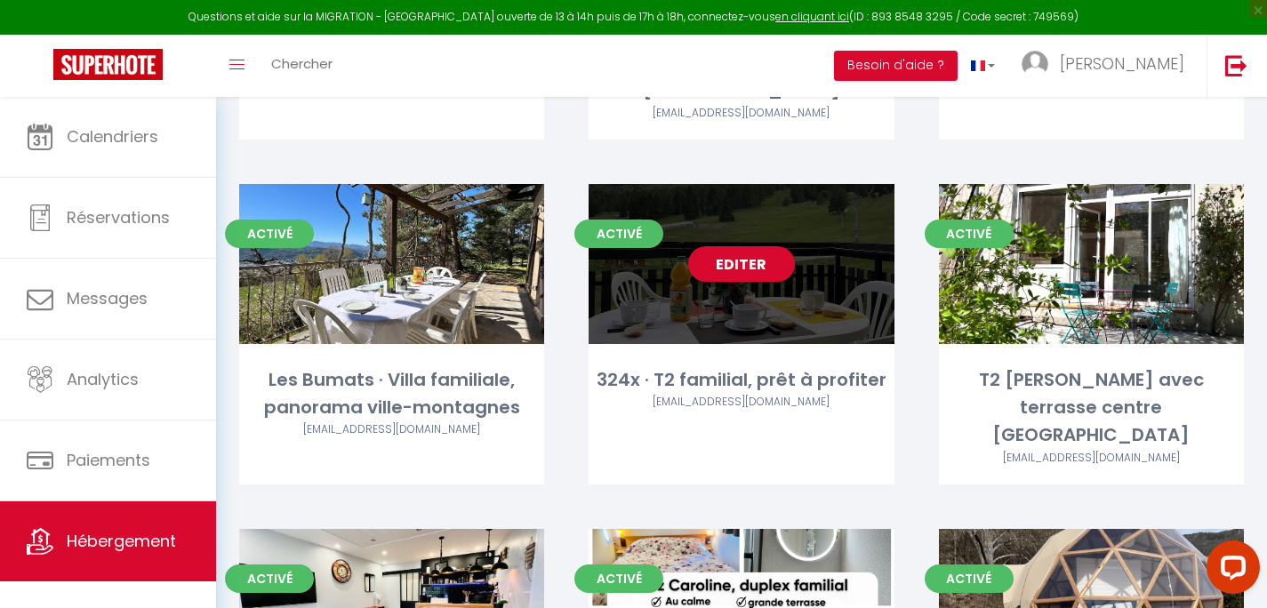
click at [761, 246] on link "Editer" at bounding box center [741, 264] width 107 height 36
select select "3"
select select "2"
select select "1"
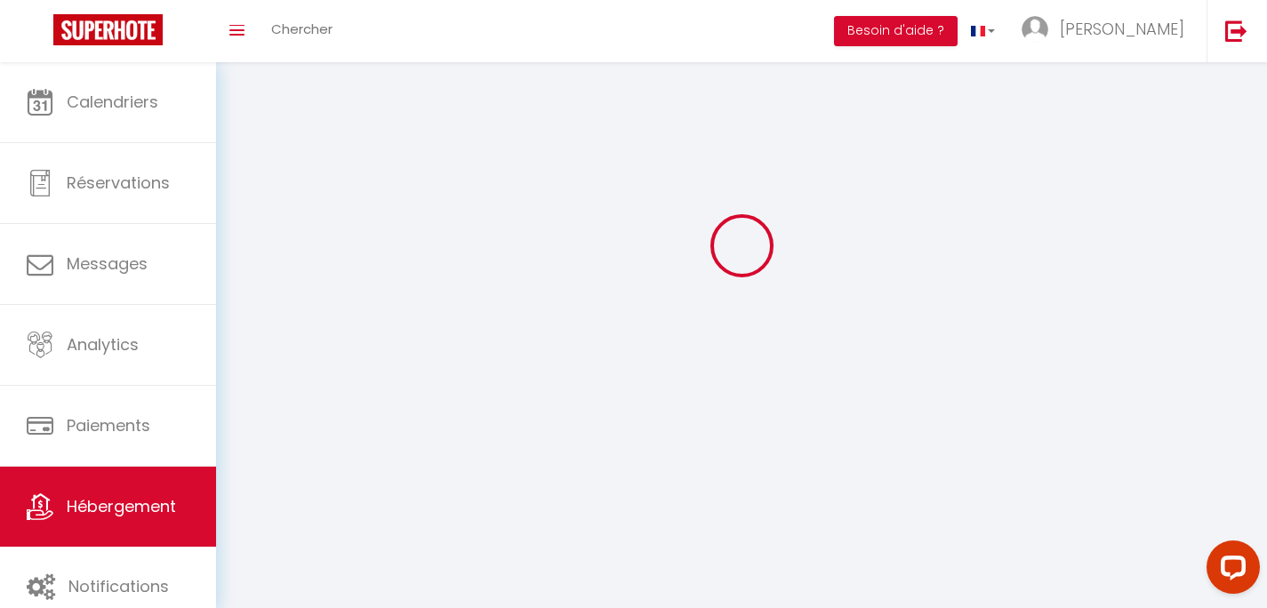
select select
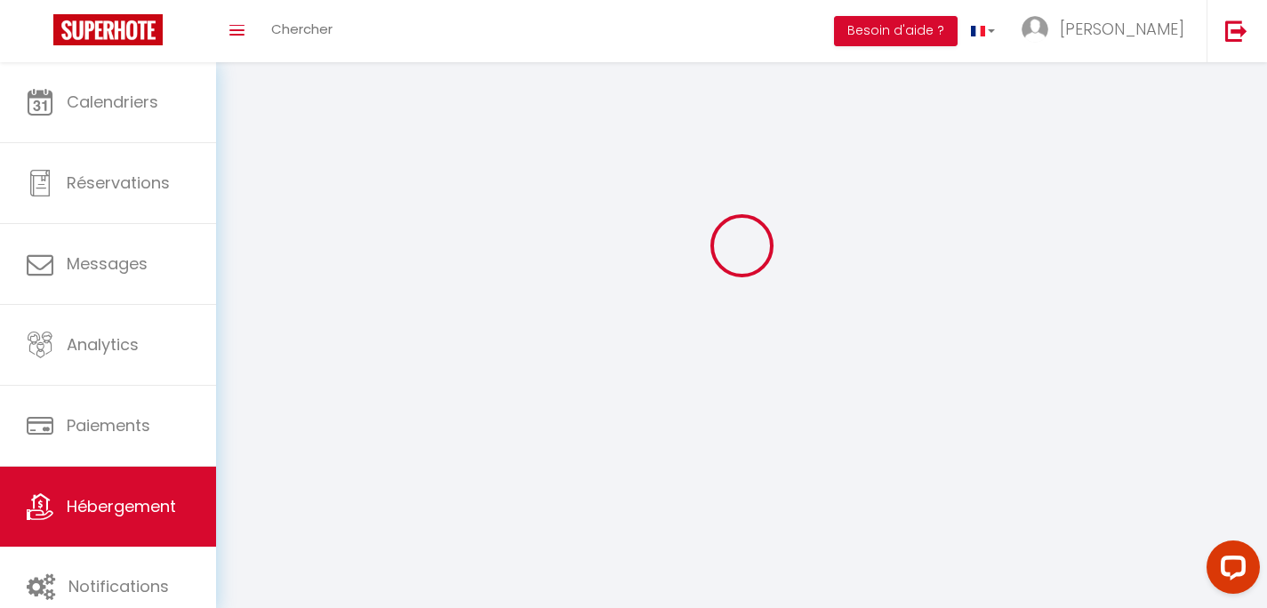
checkbox input "false"
select select
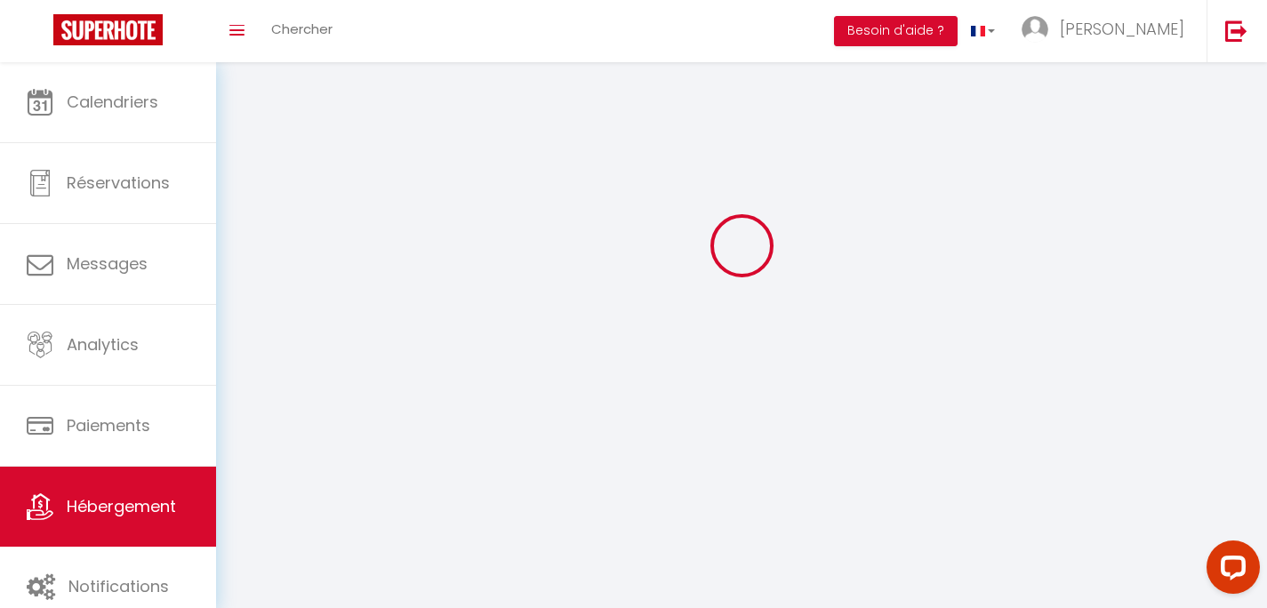
select select
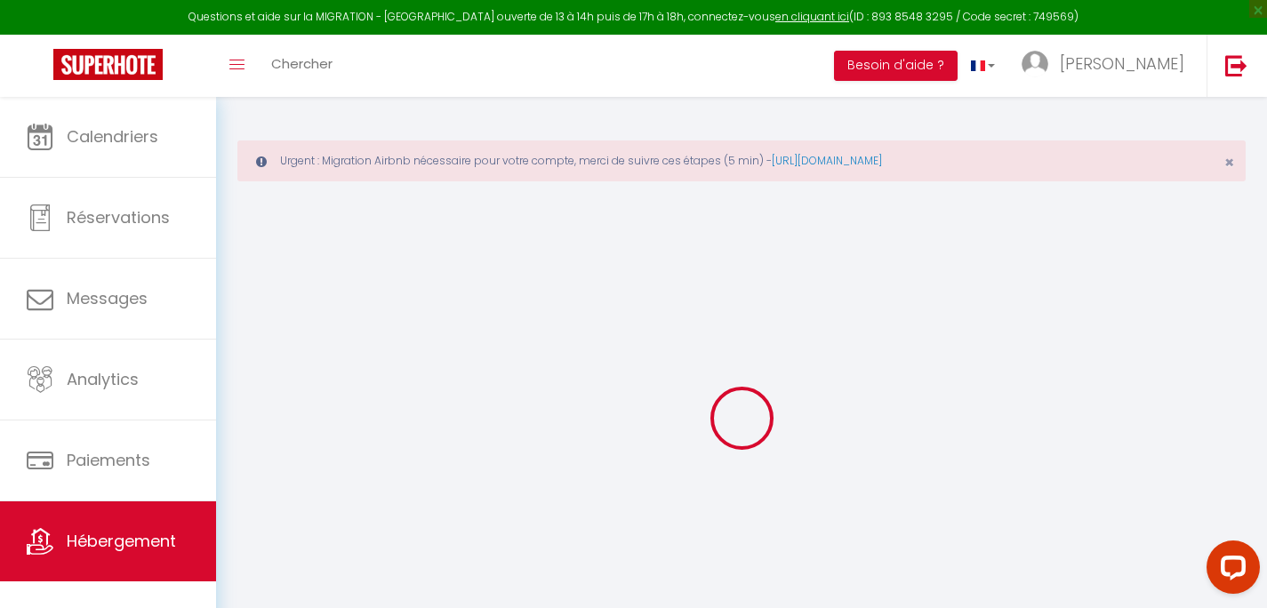
type input "Oups ! Les dates sélectionnées sont indisponibles."
type textarea "Malheureusement les dates sélectionnées sont indisponibles ou le nombre de nuit…"
type input "44.6778844"
type input "5.9233354"
checkbox input "false"
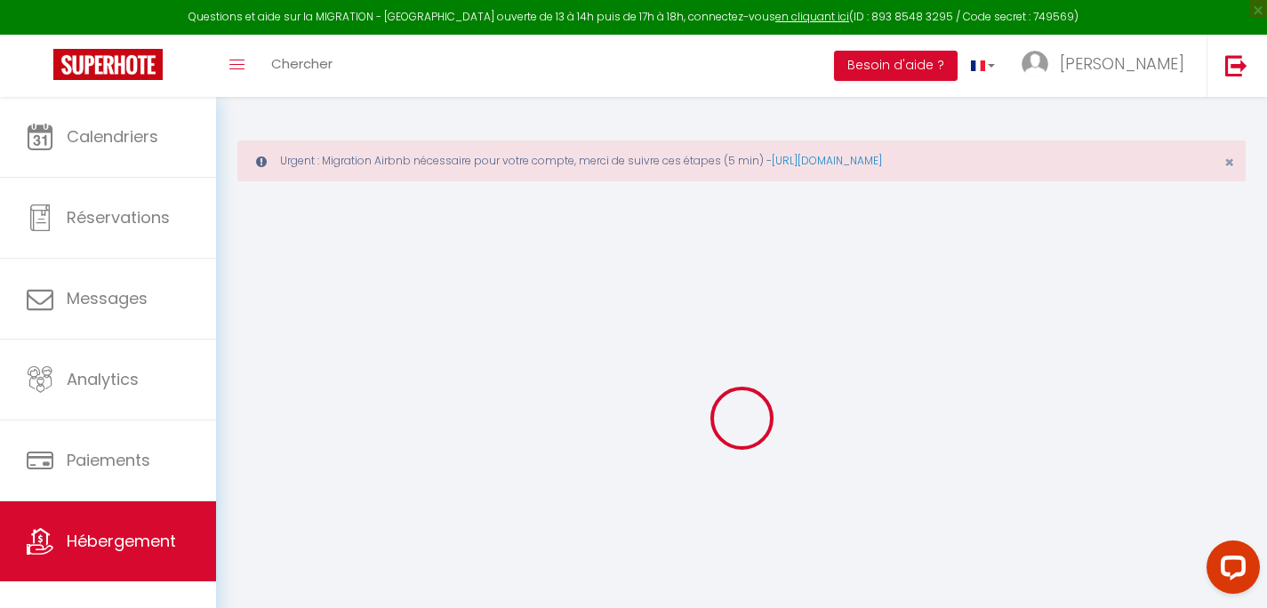
checkbox input "false"
checkbox input "true"
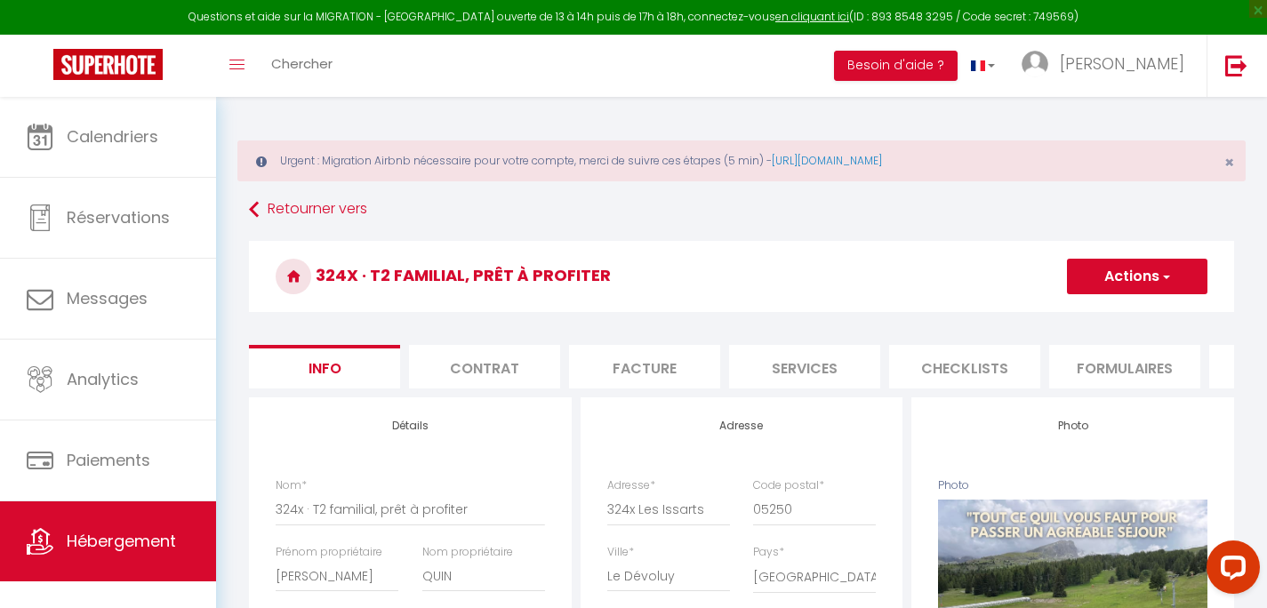
select select
checkbox input "false"
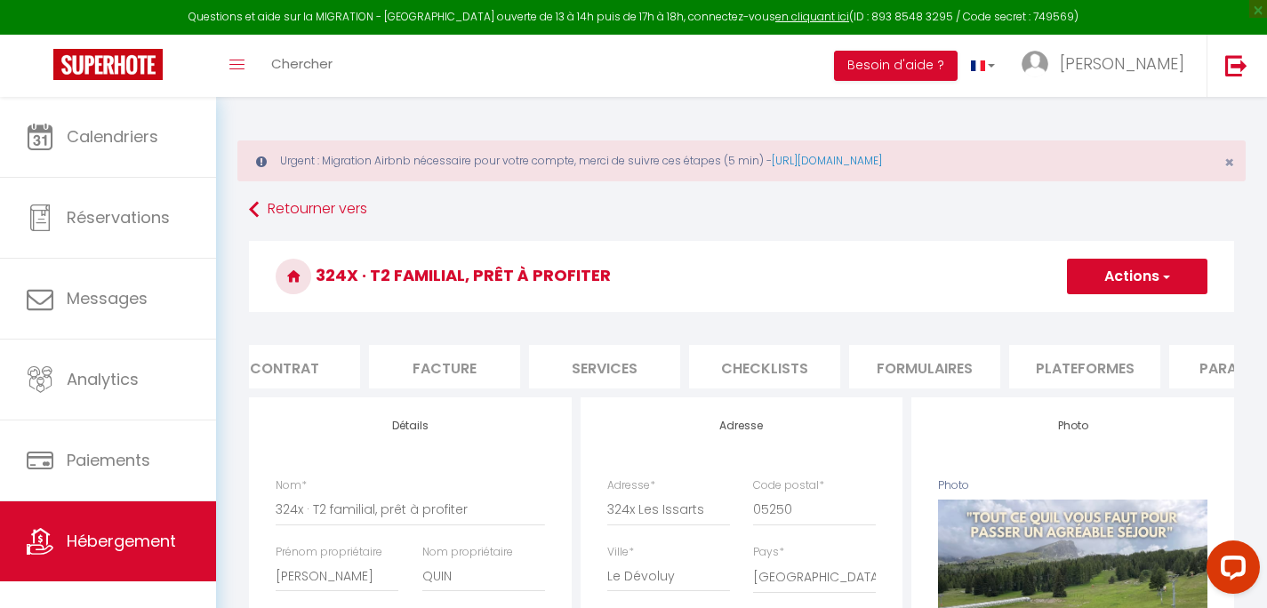
select select
checkbox input "false"
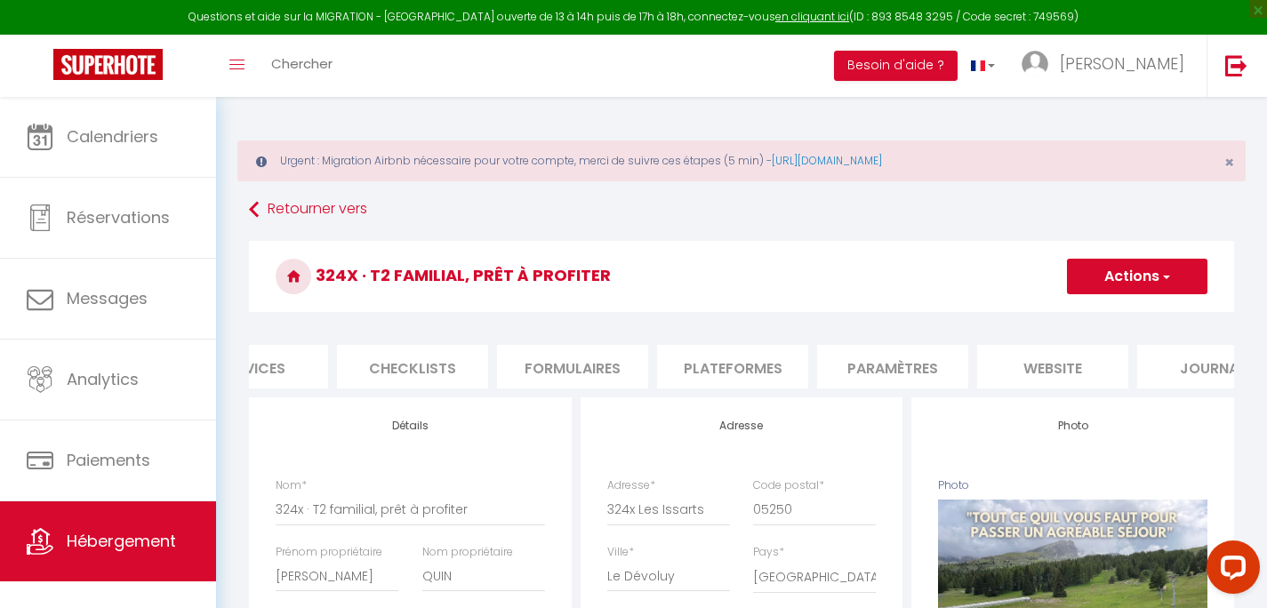
scroll to position [0, 558]
click at [1032, 367] on li "website" at bounding box center [1046, 367] width 151 height 44
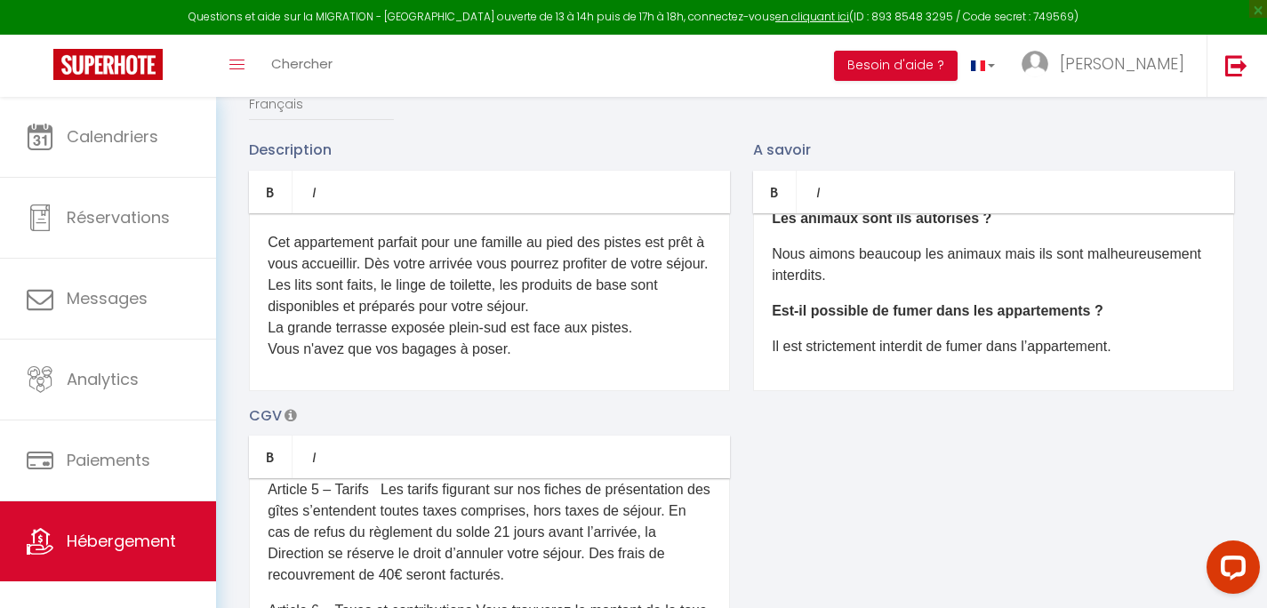
scroll to position [254, 0]
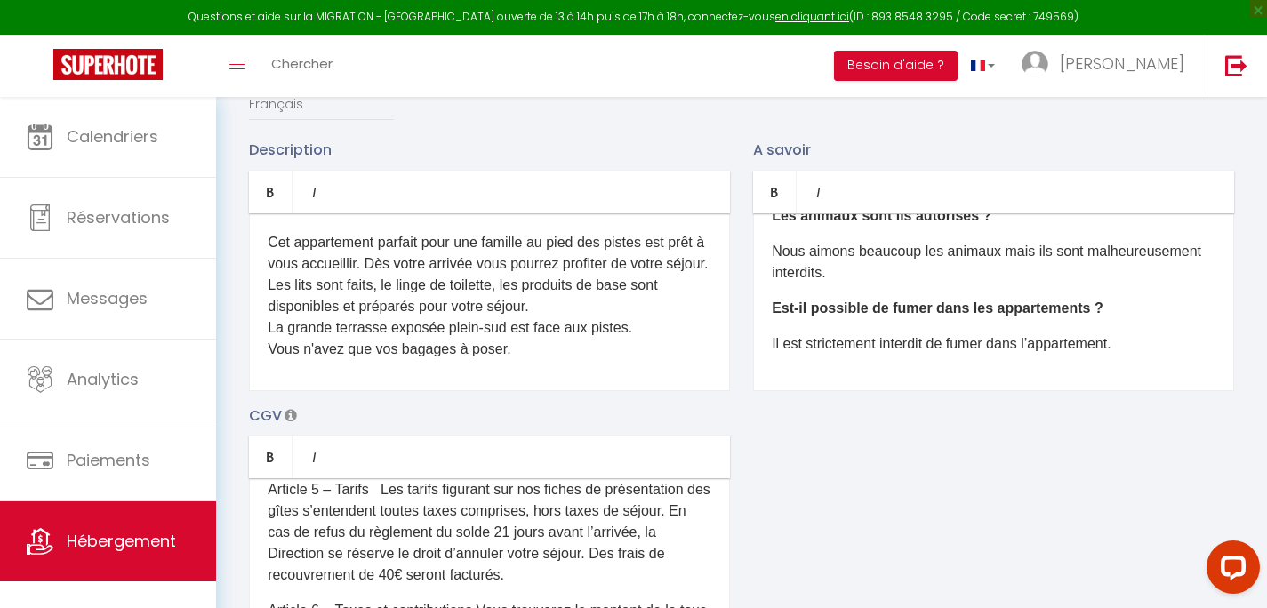
click at [1152, 355] on p "Il est strictement interdit de fumer dans l’appartement." at bounding box center [994, 343] width 444 height 21
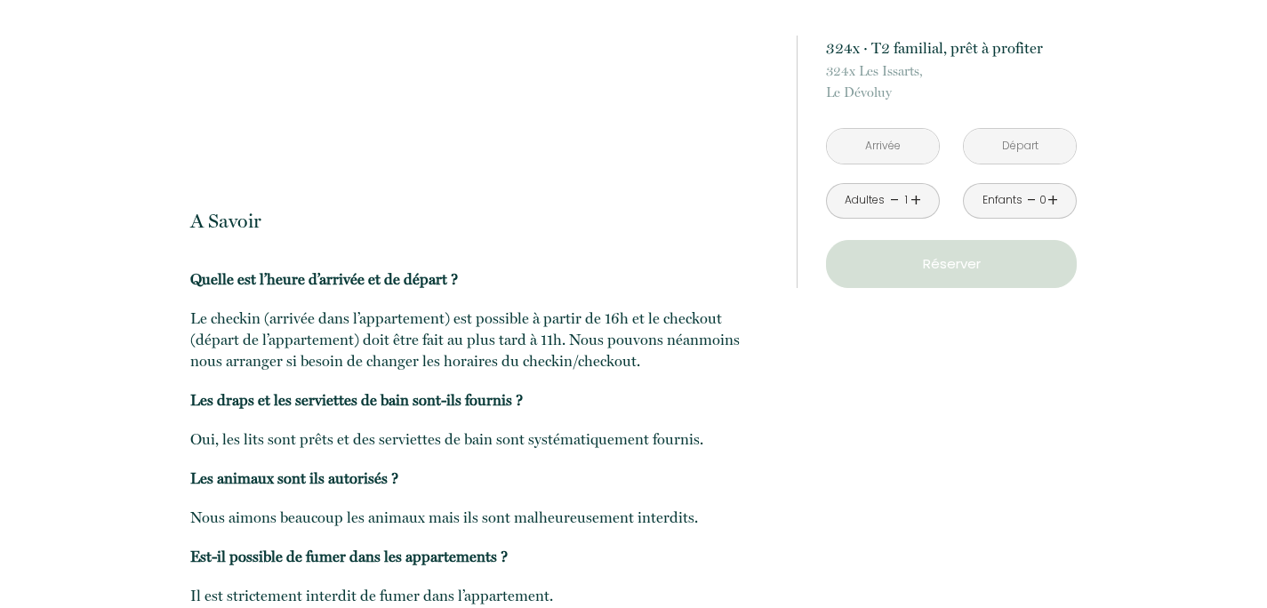
scroll to position [2104, 0]
